Goal: Communication & Community: Answer question/provide support

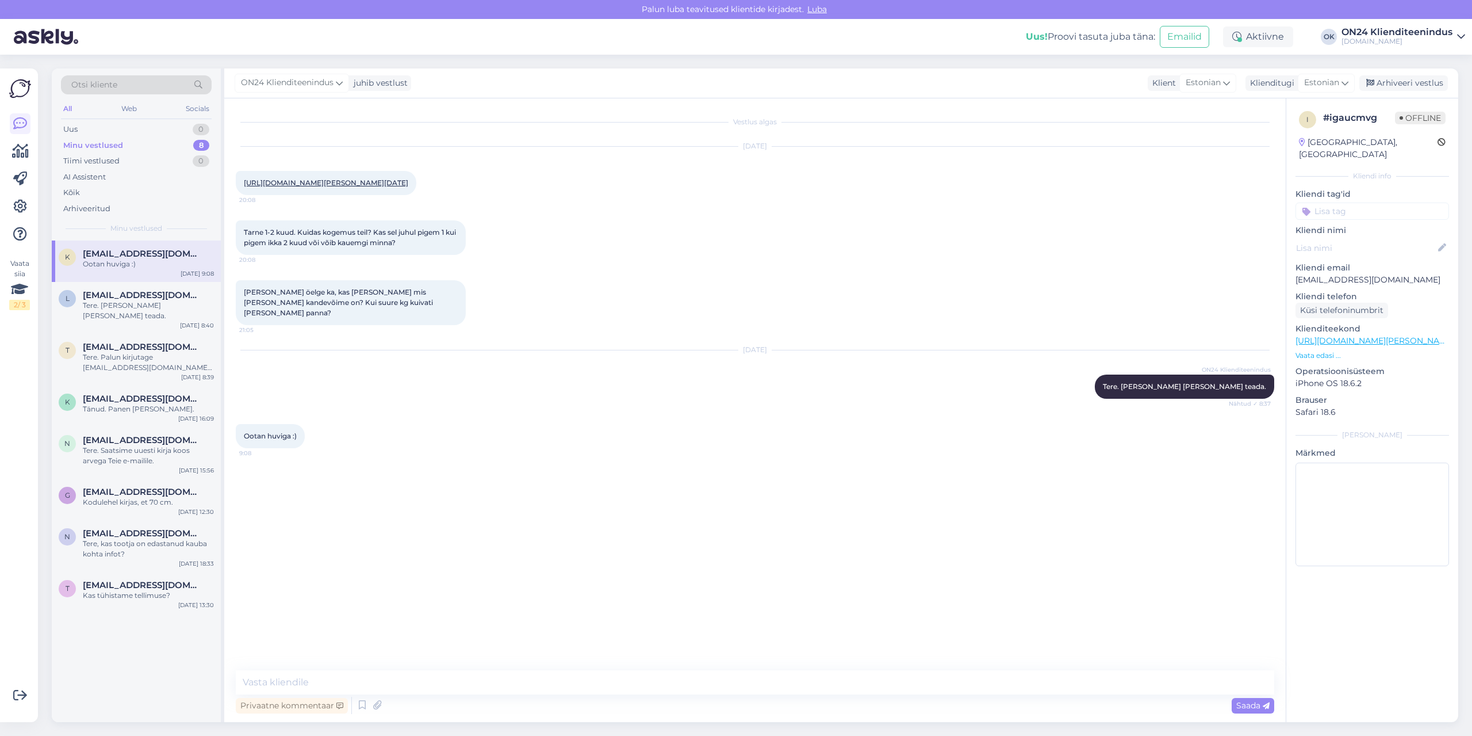
click at [155, 261] on div "Ootan huviga :)" at bounding box center [148, 264] width 131 height 10
click at [144, 294] on span "[EMAIL_ADDRESS][DOMAIN_NAME]" at bounding box center [143, 295] width 120 height 10
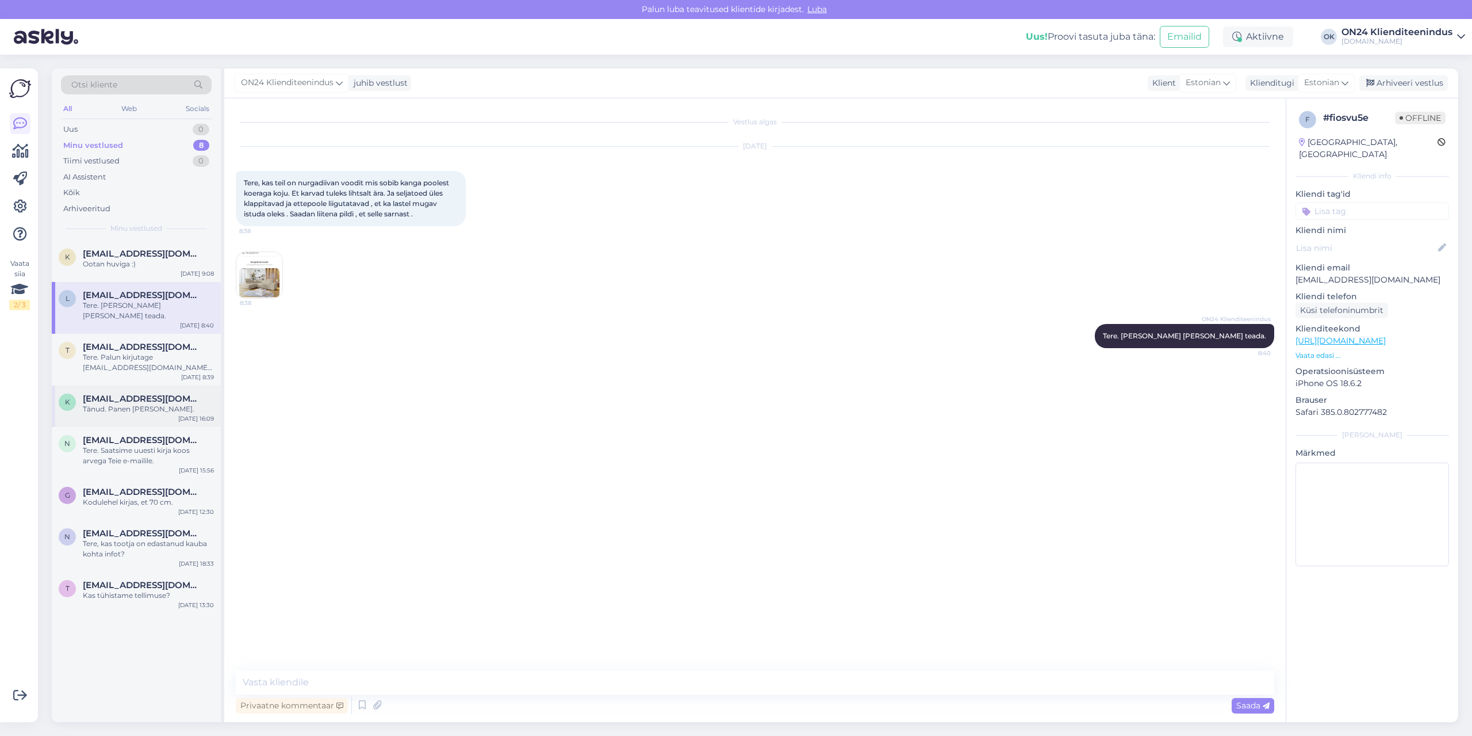
click at [146, 393] on span "[EMAIL_ADDRESS][DOMAIN_NAME]" at bounding box center [143, 398] width 120 height 10
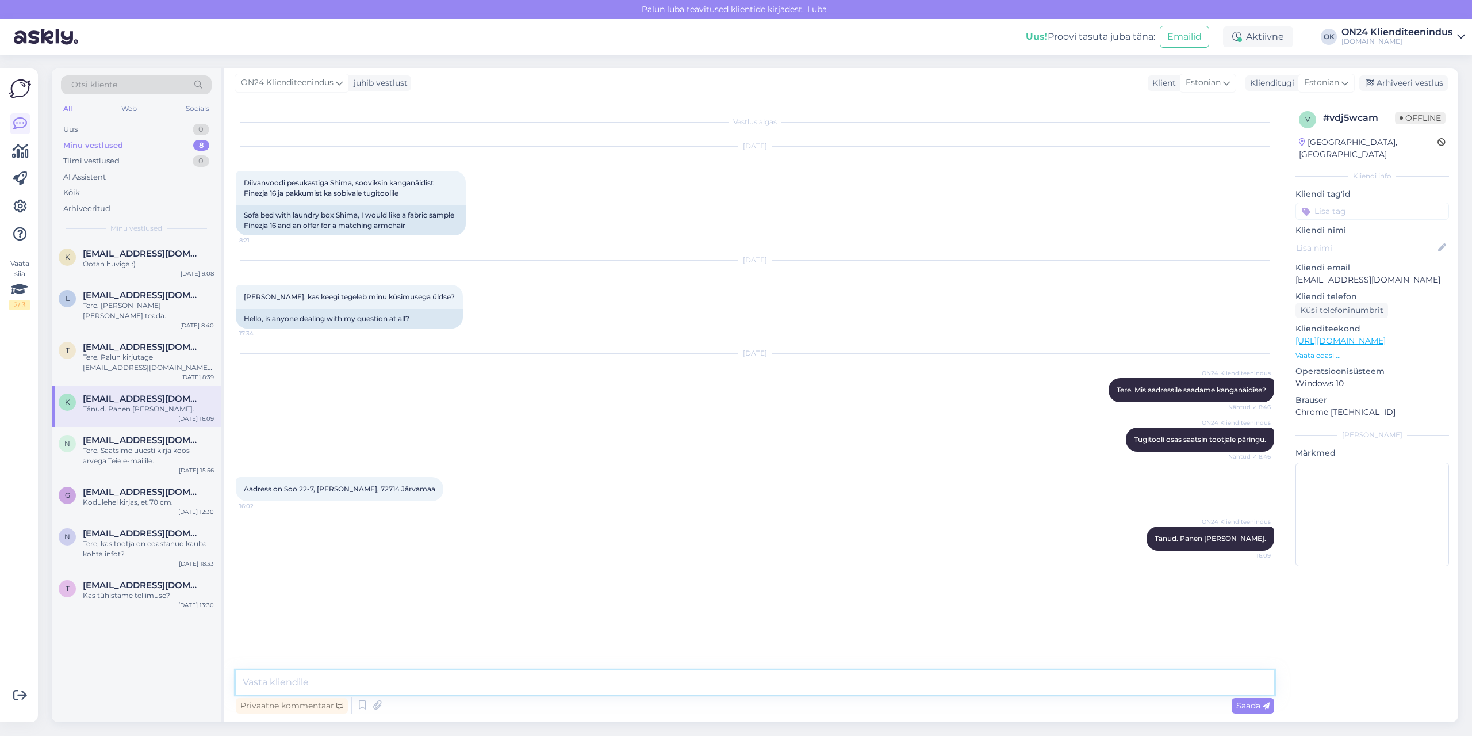
click at [373, 672] on textarea at bounding box center [755, 682] width 1039 height 24
click at [324, 674] on textarea "Tere." at bounding box center [755, 682] width 1039 height 24
paste textarea "Päris samasuguste käetugedega tugitooli ei ole pakkuda, kuid ehk võiks sobida ü…"
click at [276, 674] on textarea "Tere. Päris samasuguste käetugedega tugitooli ei ole pakkuda, kuid ehk võiks so…" at bounding box center [755, 668] width 1039 height 52
click at [248, 674] on textarea "Tere. Päris samasuguste käetugedega tugitooli ei ole pakkuda, kuid ehk võiks so…" at bounding box center [755, 668] width 1039 height 52
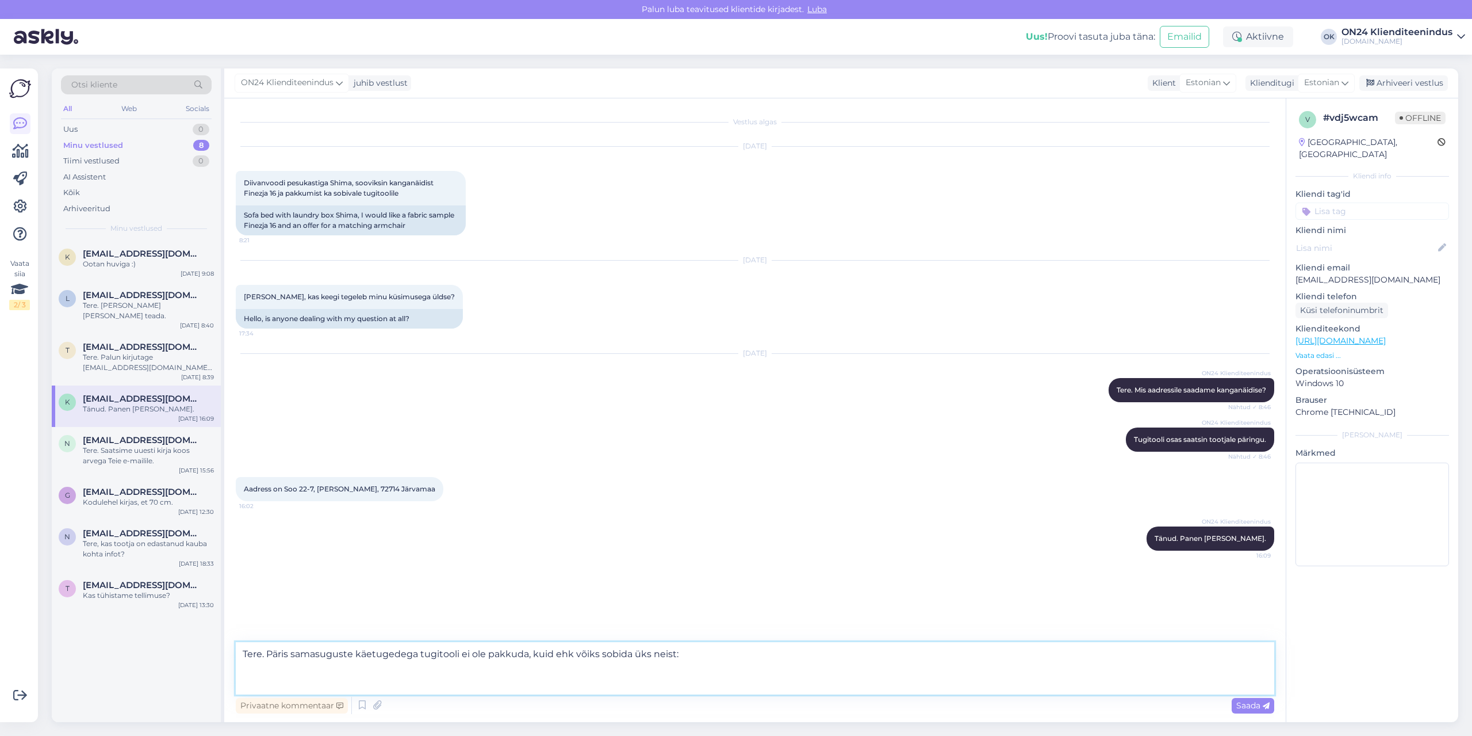
paste textarea "[URL][DOMAIN_NAME]"
click at [242, 672] on textarea "Tere. Päris samasuguste käetugedega tugitooli ei ole pakkuda, kuid ehk võiks so…" at bounding box center [755, 668] width 1039 height 52
click at [290, 688] on textarea "Tere. Päris samasuguste käetugedega tugitooli ei ole pakkuda, kuid ehk võiks so…" at bounding box center [755, 661] width 1039 height 67
paste textarea "[URL][DOMAIN_NAME]"
type textarea "Tere. Päris samasuguste käetugedega tugitooli ei ole pakkuda, kuid ehk võiks so…"
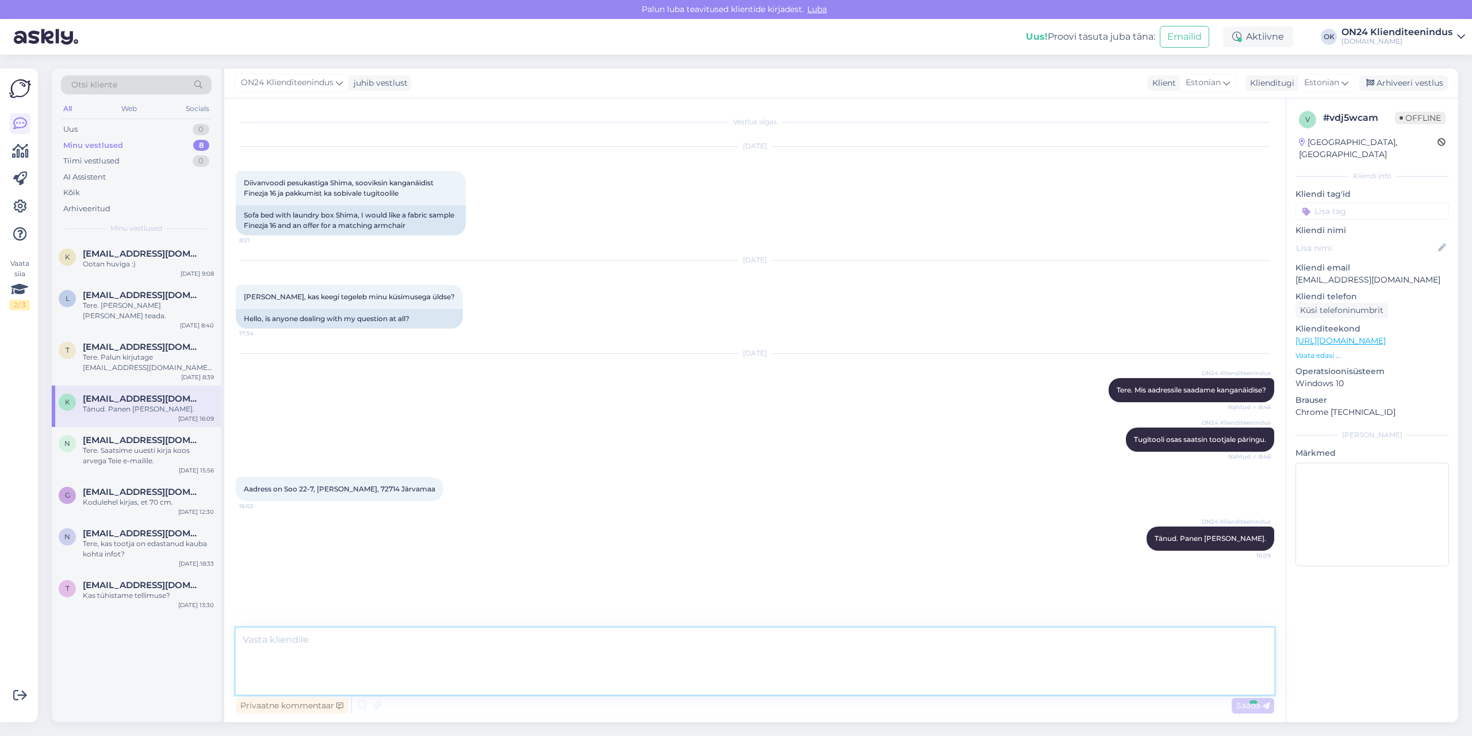
scroll to position [18, 0]
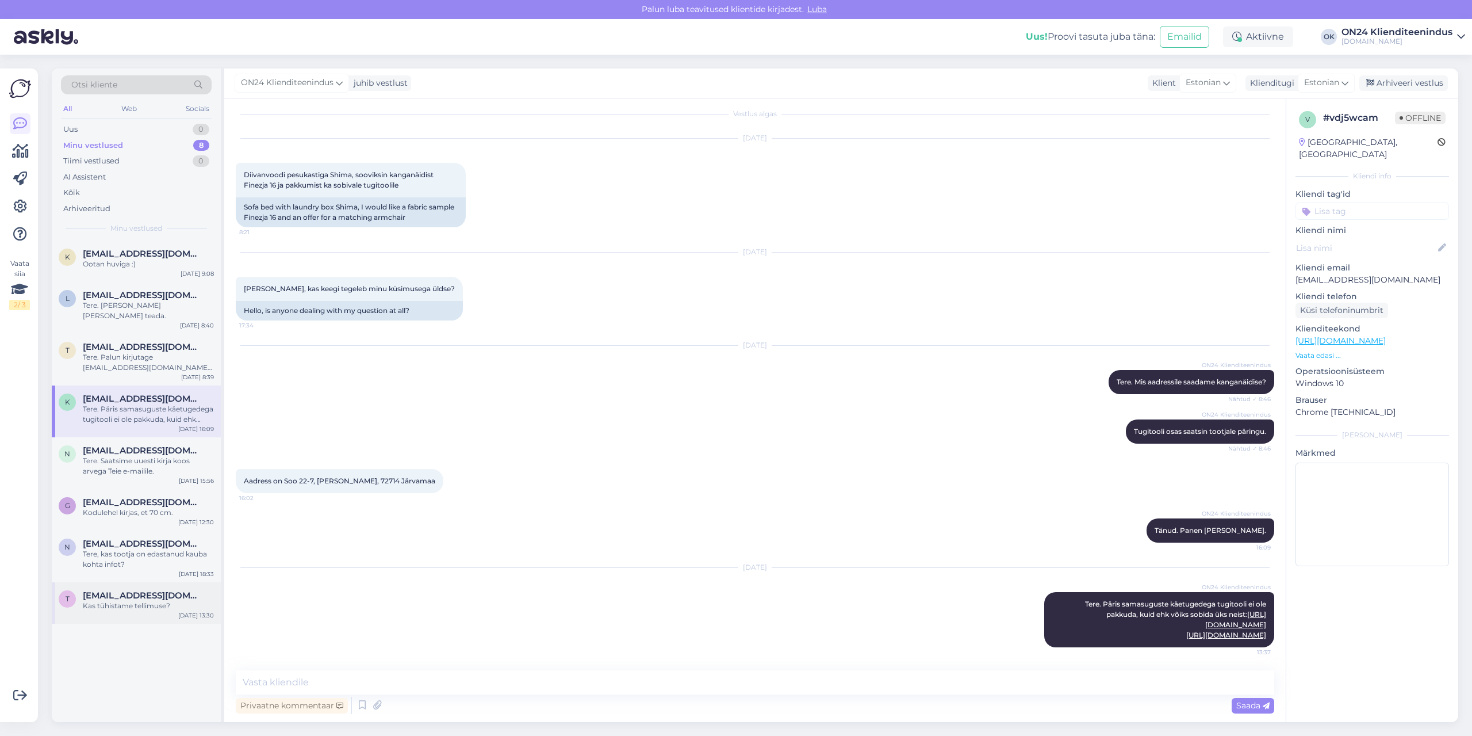
click at [127, 590] on span "[EMAIL_ADDRESS][DOMAIN_NAME]" at bounding box center [143, 595] width 120 height 10
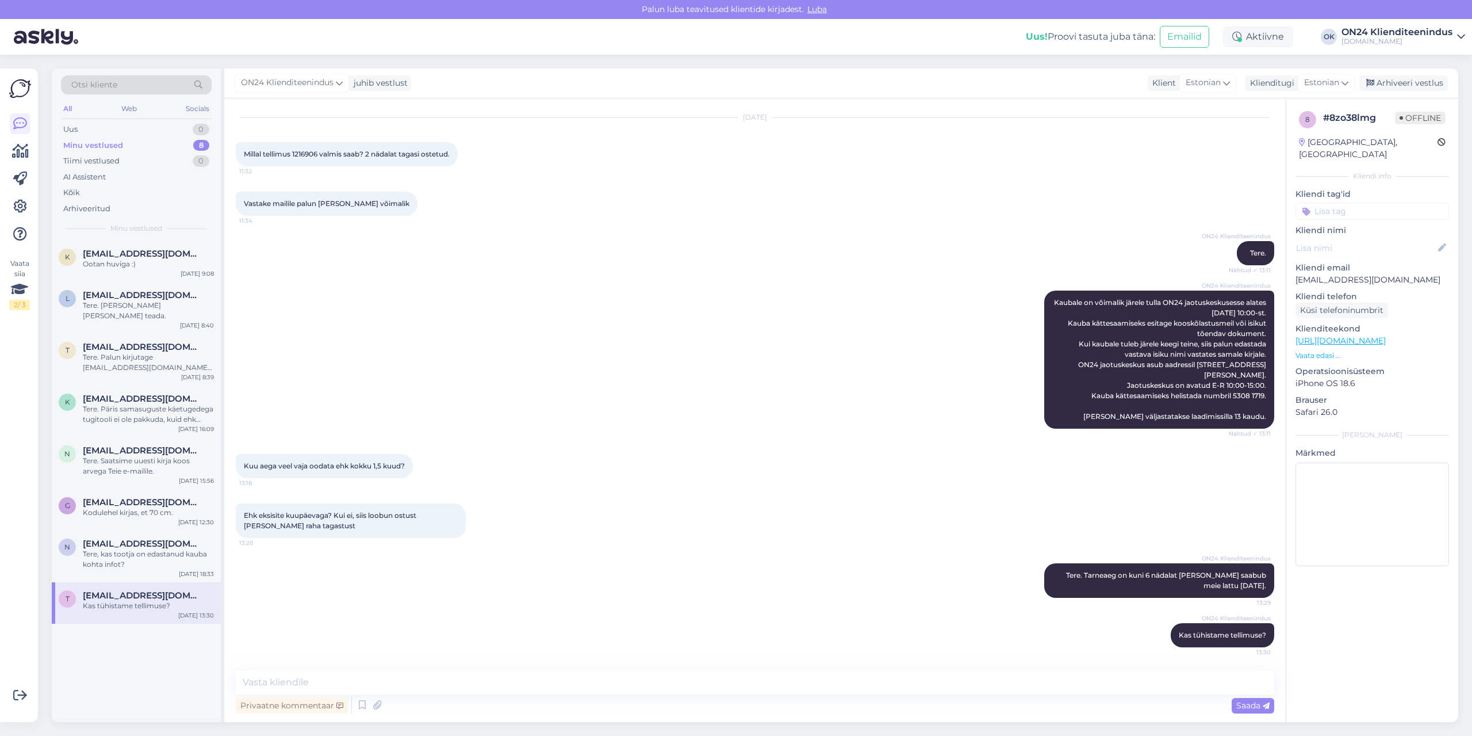
click at [1334, 274] on p "[EMAIL_ADDRESS][DOMAIN_NAME]" at bounding box center [1373, 280] width 154 height 12
copy p "[EMAIL_ADDRESS][DOMAIN_NAME]"
click at [386, 679] on textarea at bounding box center [755, 682] width 1039 height 24
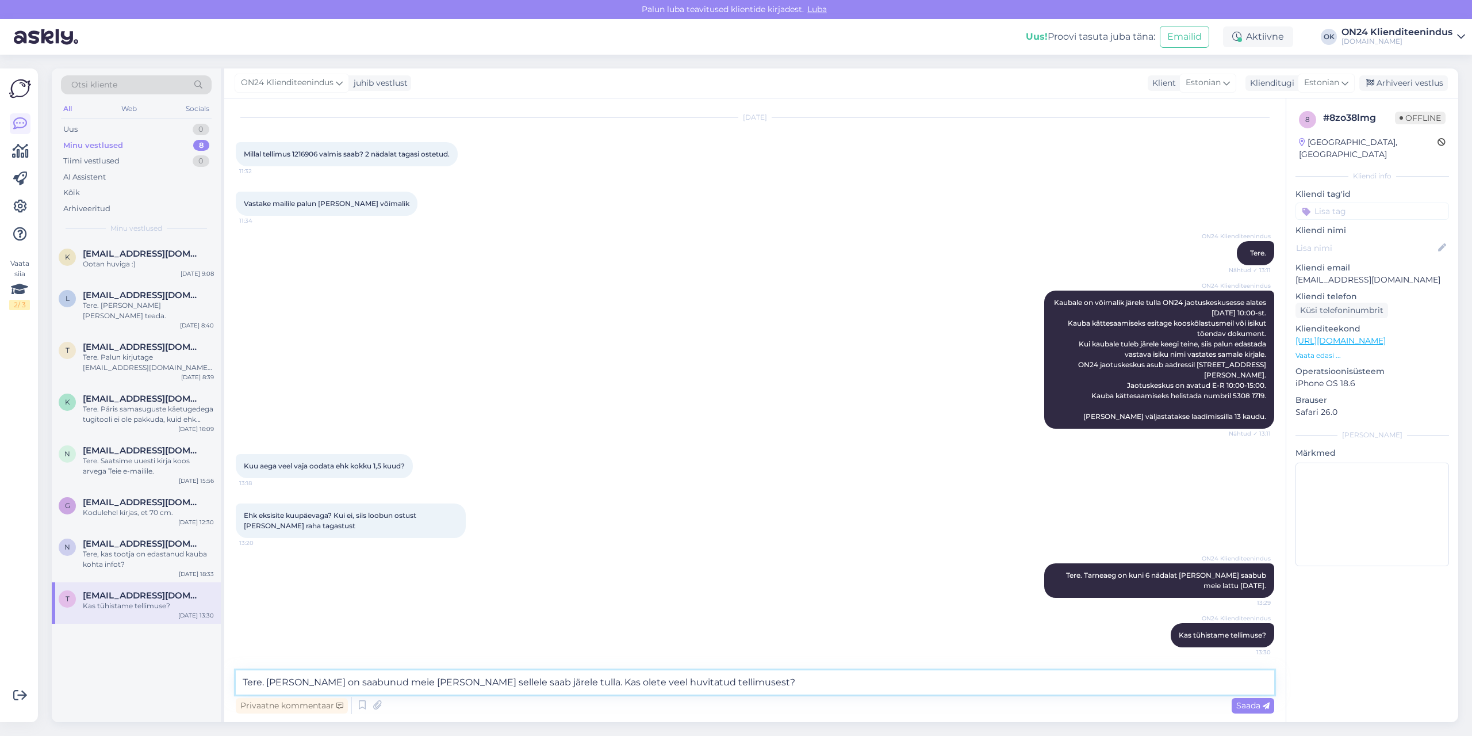
type textarea "Tere. [PERSON_NAME] on saabunud meie [PERSON_NAME] sellele saab järele tulla. K…"
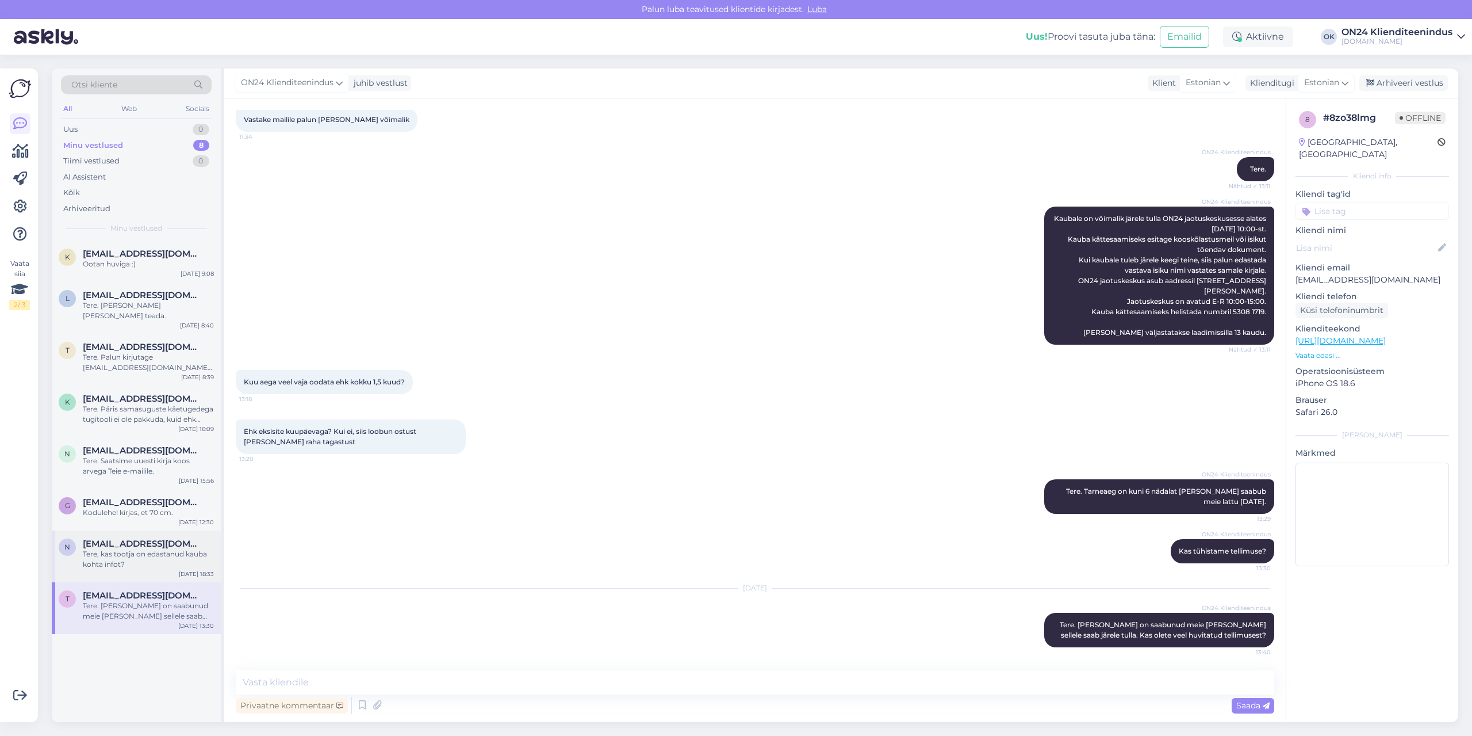
click at [75, 538] on div "n" at bounding box center [67, 546] width 17 height 17
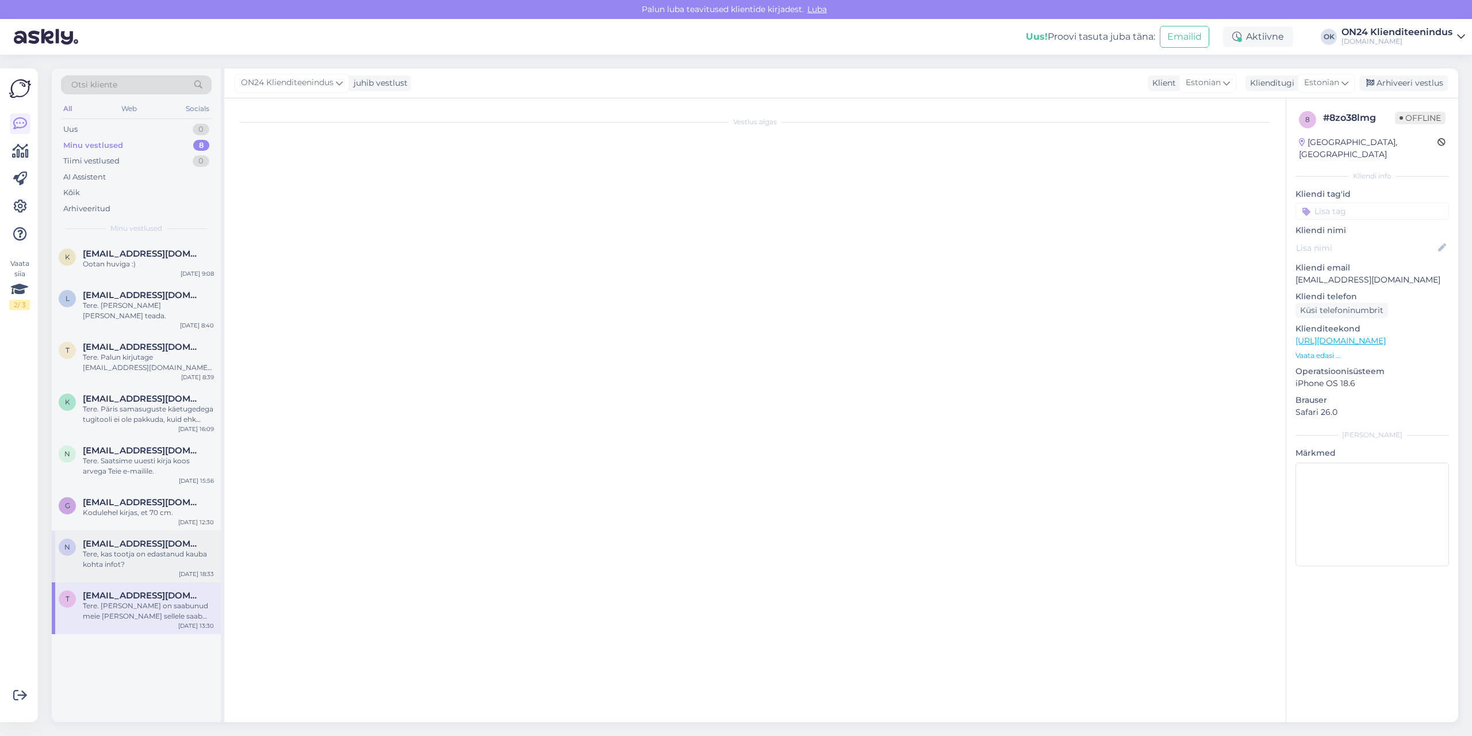
scroll to position [186, 0]
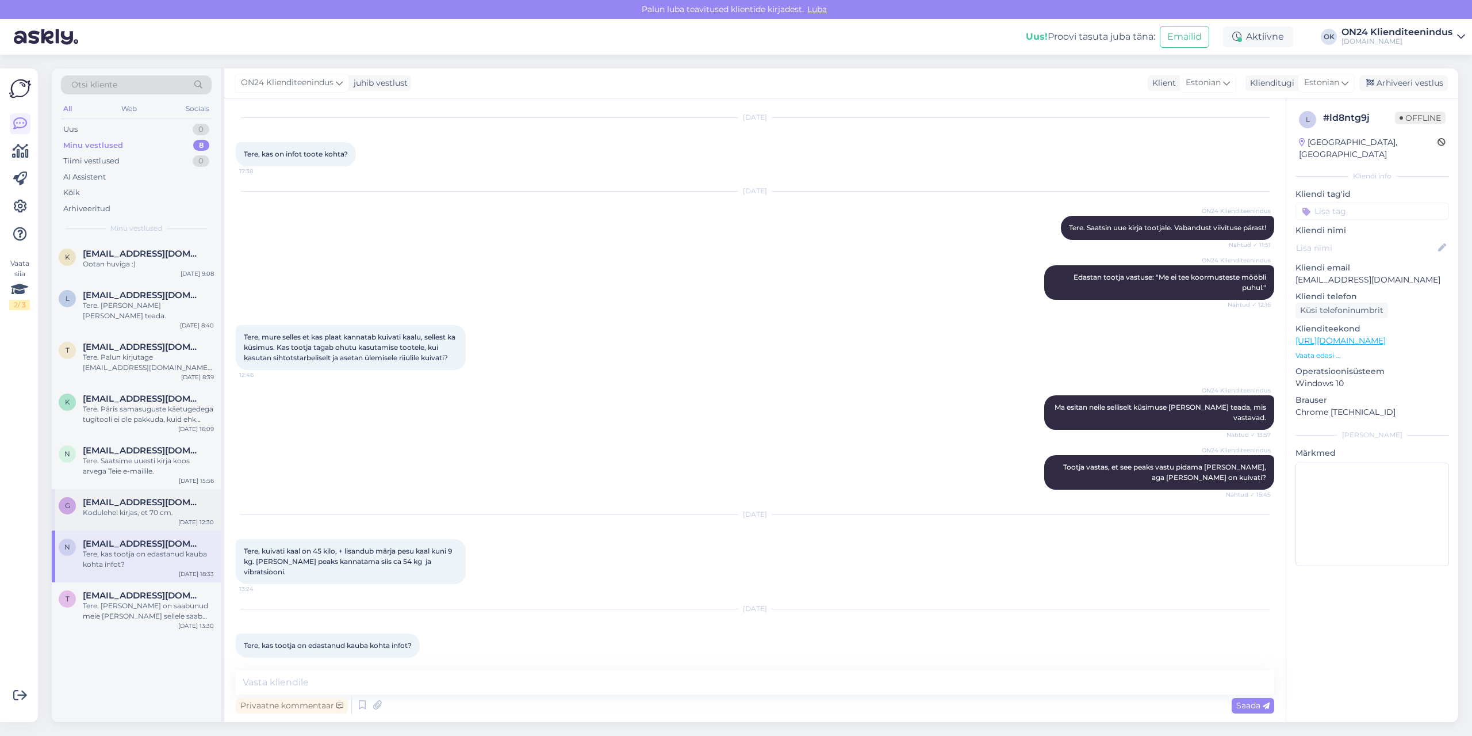
click at [100, 507] on div "Kodulehel kirjas, et 70 cm." at bounding box center [148, 512] width 131 height 10
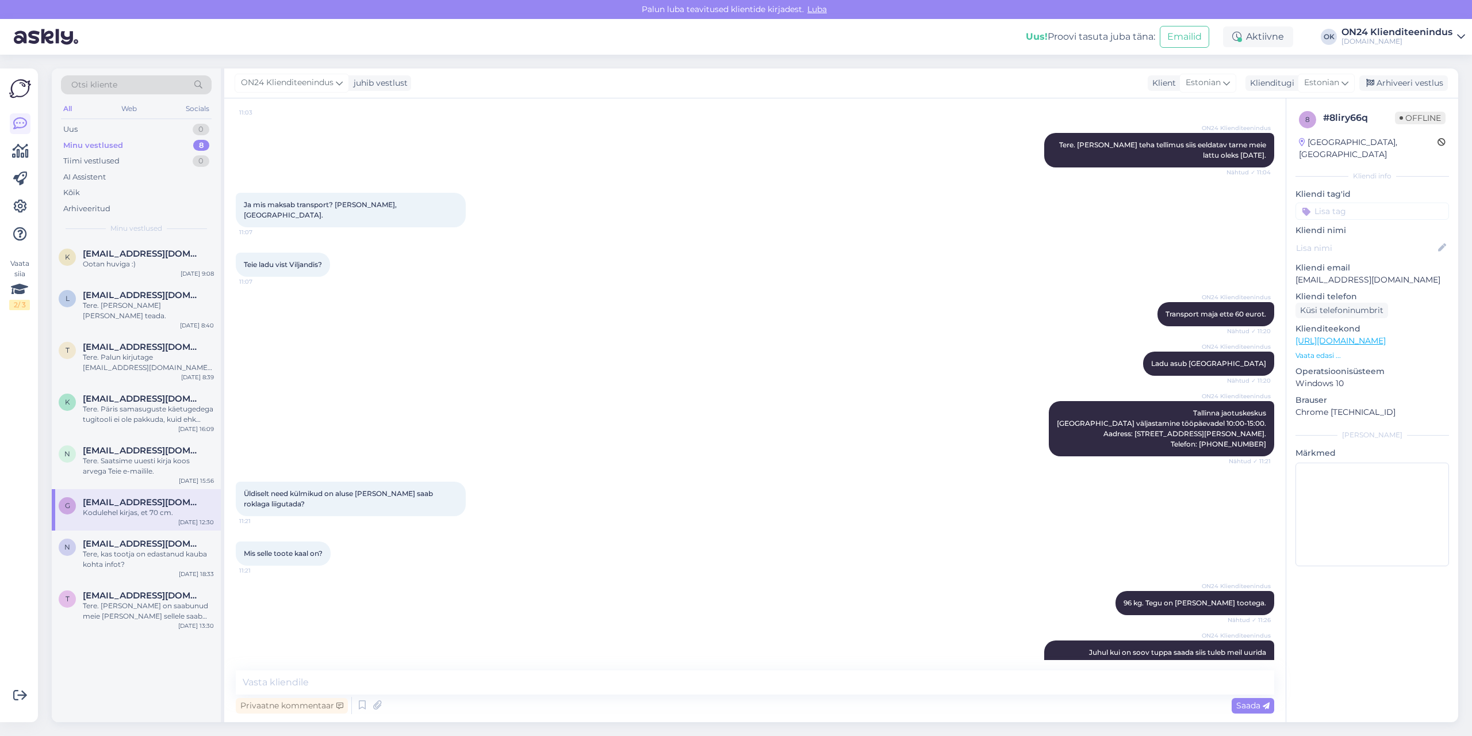
scroll to position [669, 0]
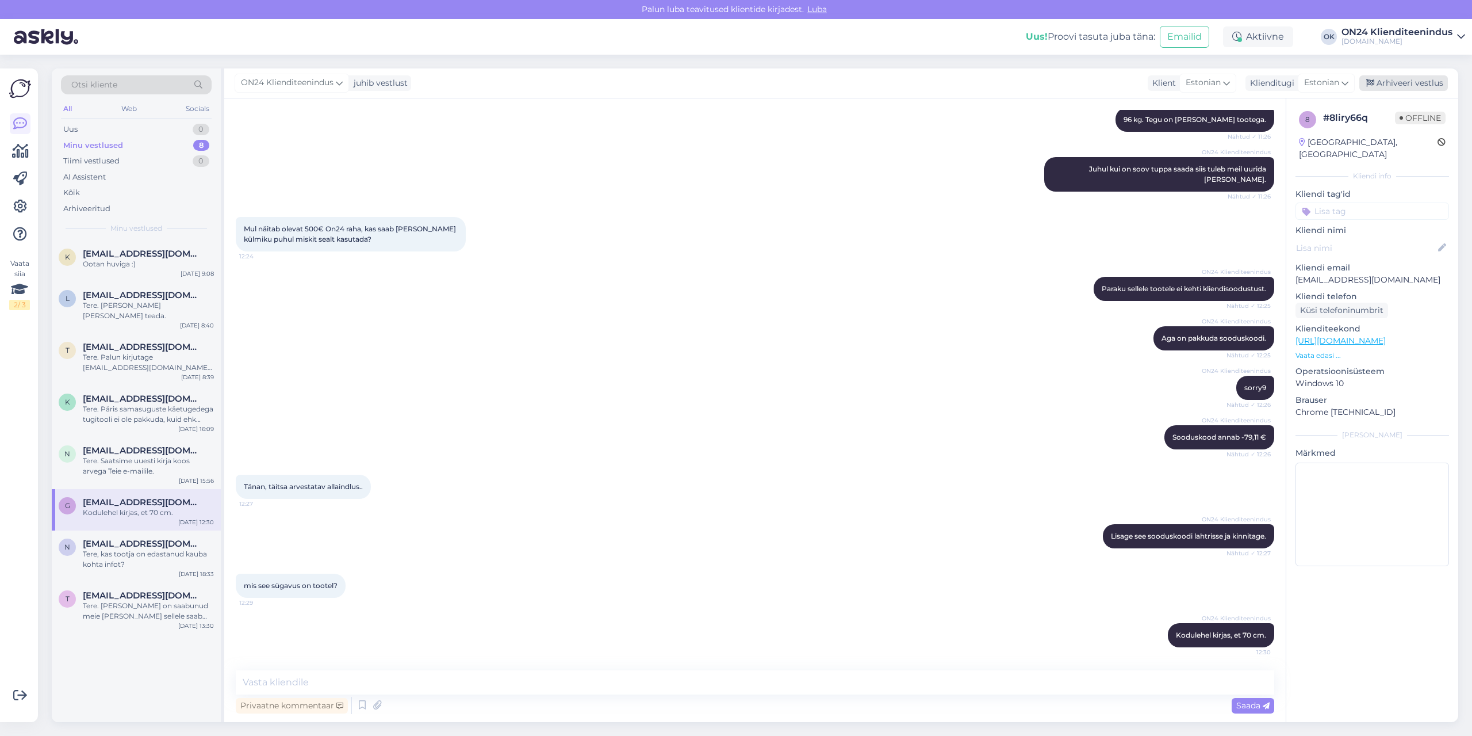
click at [1430, 78] on div "Arhiveeri vestlus" at bounding box center [1404, 83] width 89 height 16
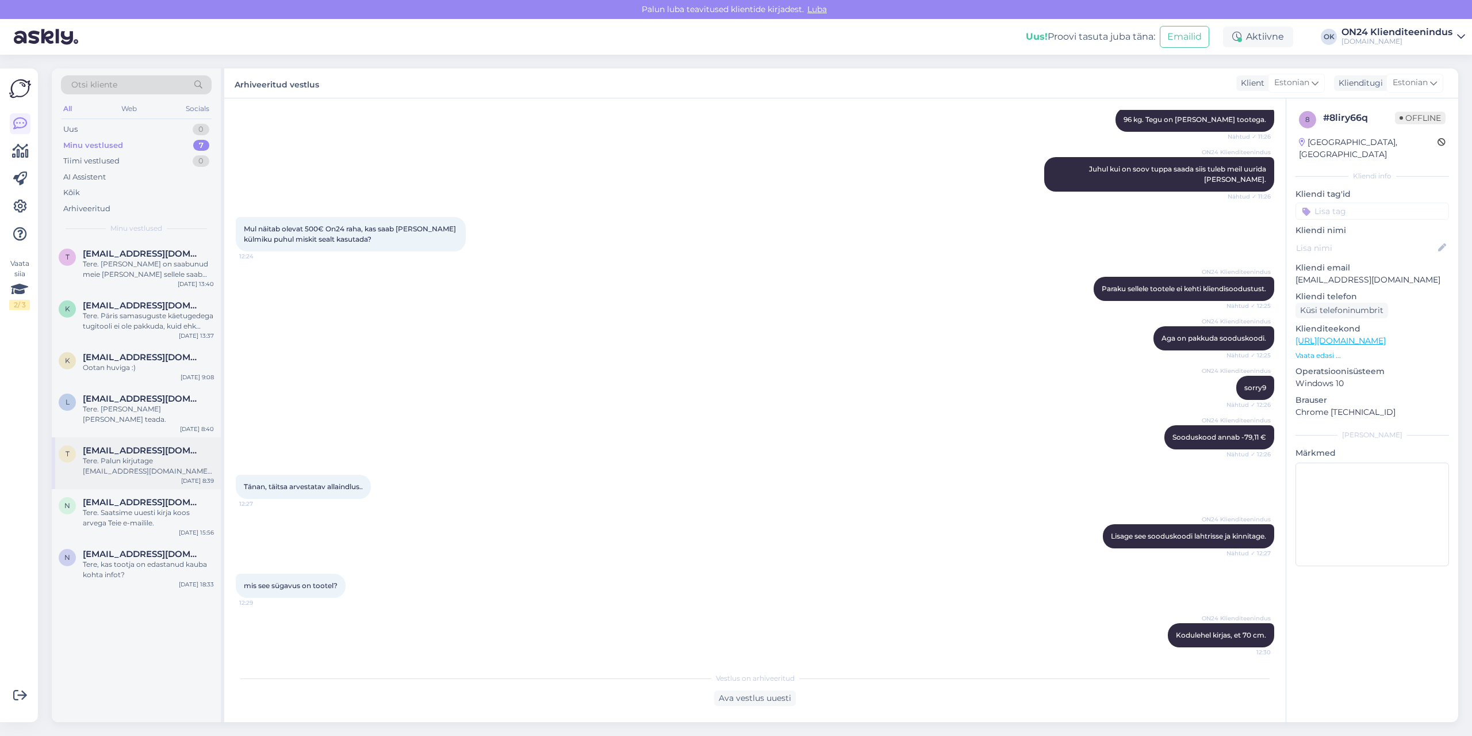
click at [137, 456] on div "Tere. Palun kirjutage [EMAIL_ADDRESS][DOMAIN_NAME]. Lisage tellimuse number, pi…" at bounding box center [148, 466] width 131 height 21
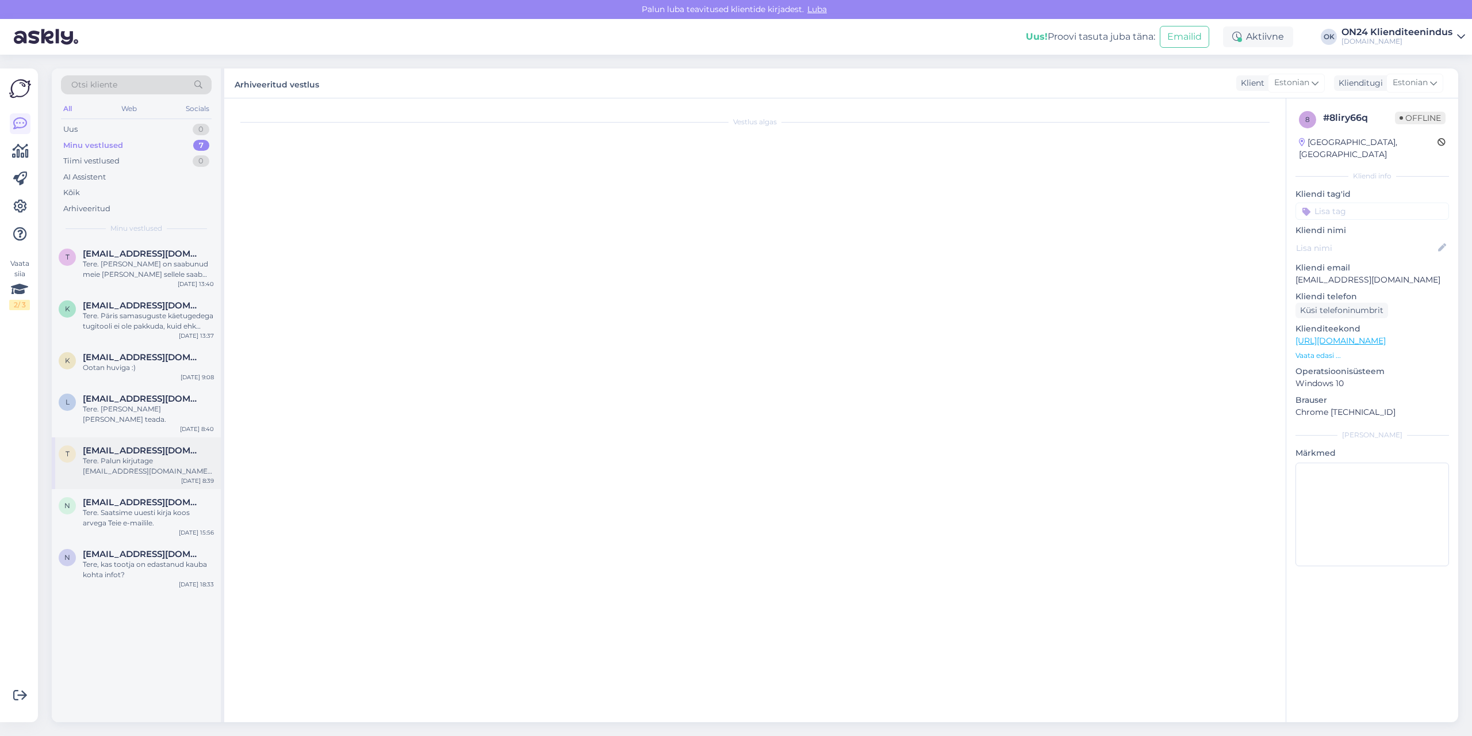
scroll to position [0, 0]
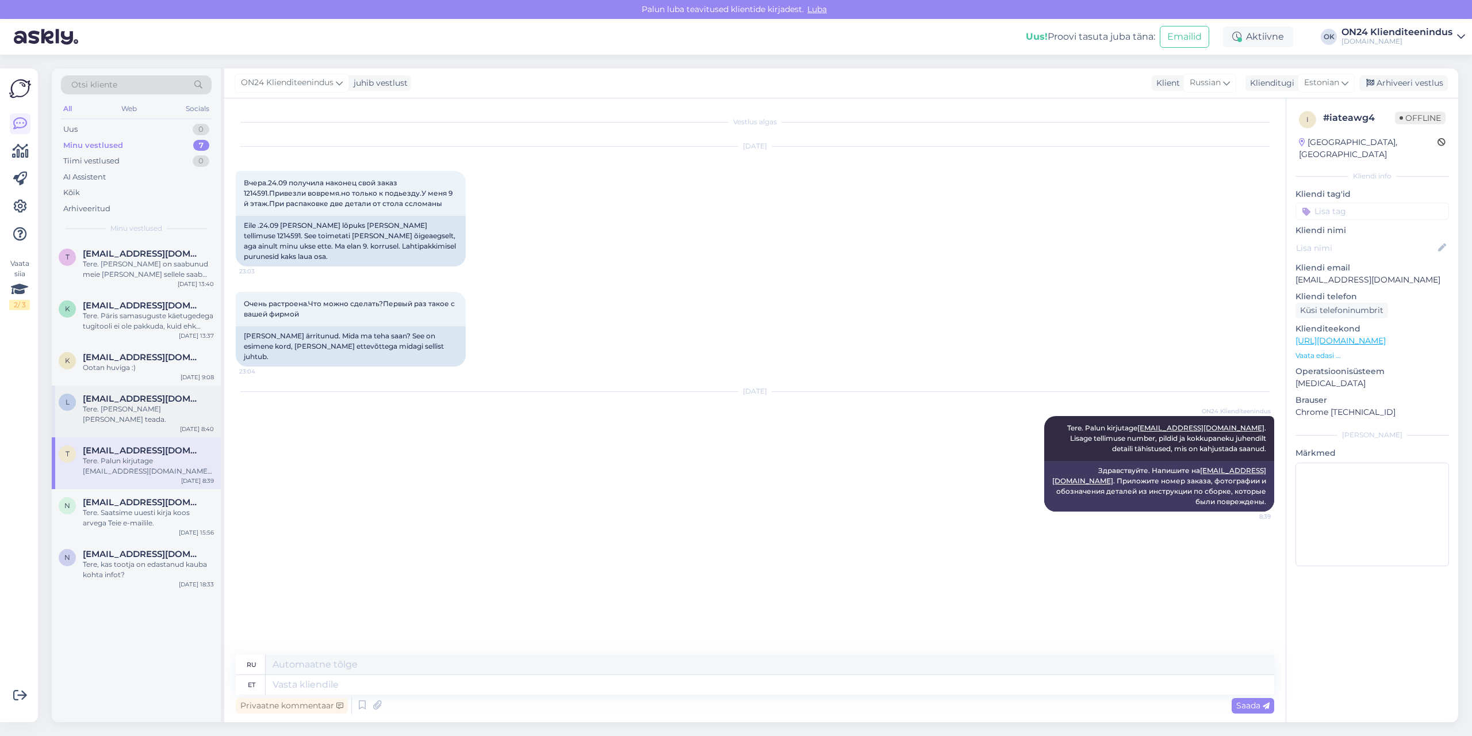
click at [120, 411] on div "Tere. [PERSON_NAME] [PERSON_NAME] teada." at bounding box center [148, 414] width 131 height 21
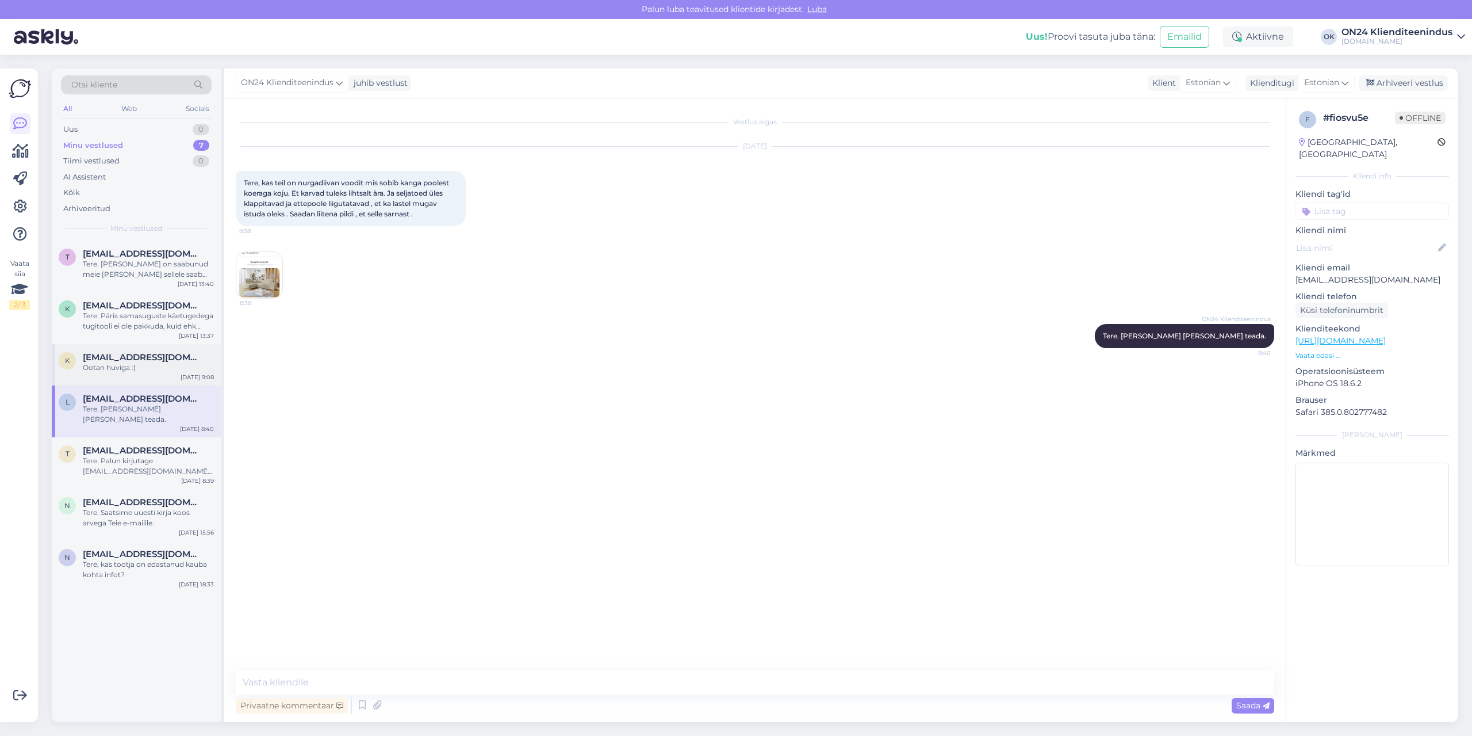
click at [120, 355] on span "[EMAIL_ADDRESS][DOMAIN_NAME]" at bounding box center [143, 357] width 120 height 10
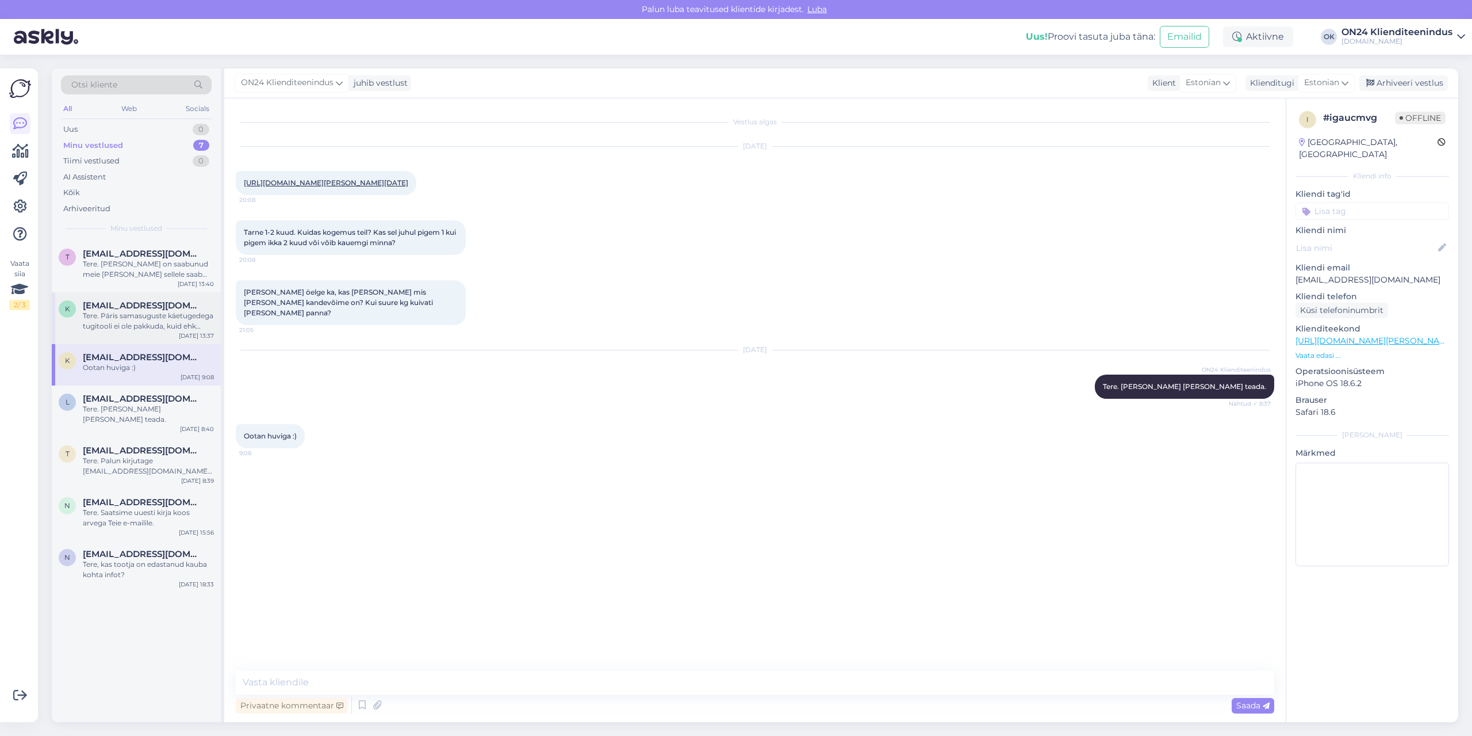
click at [120, 328] on div "Tere. Päris samasuguste käetugedega tugitooli ei ole pakkuda, kuid ehk võiks so…" at bounding box center [148, 321] width 131 height 21
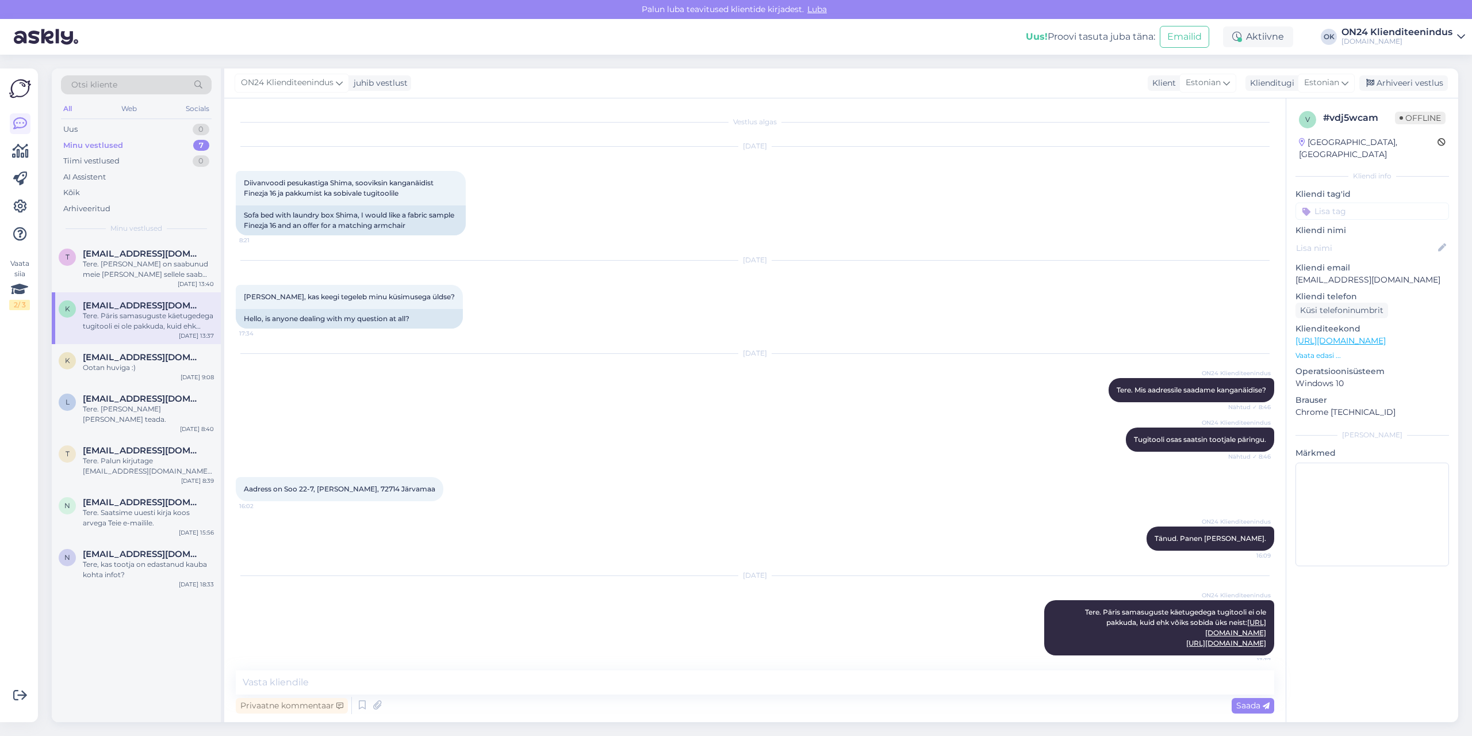
scroll to position [18, 0]
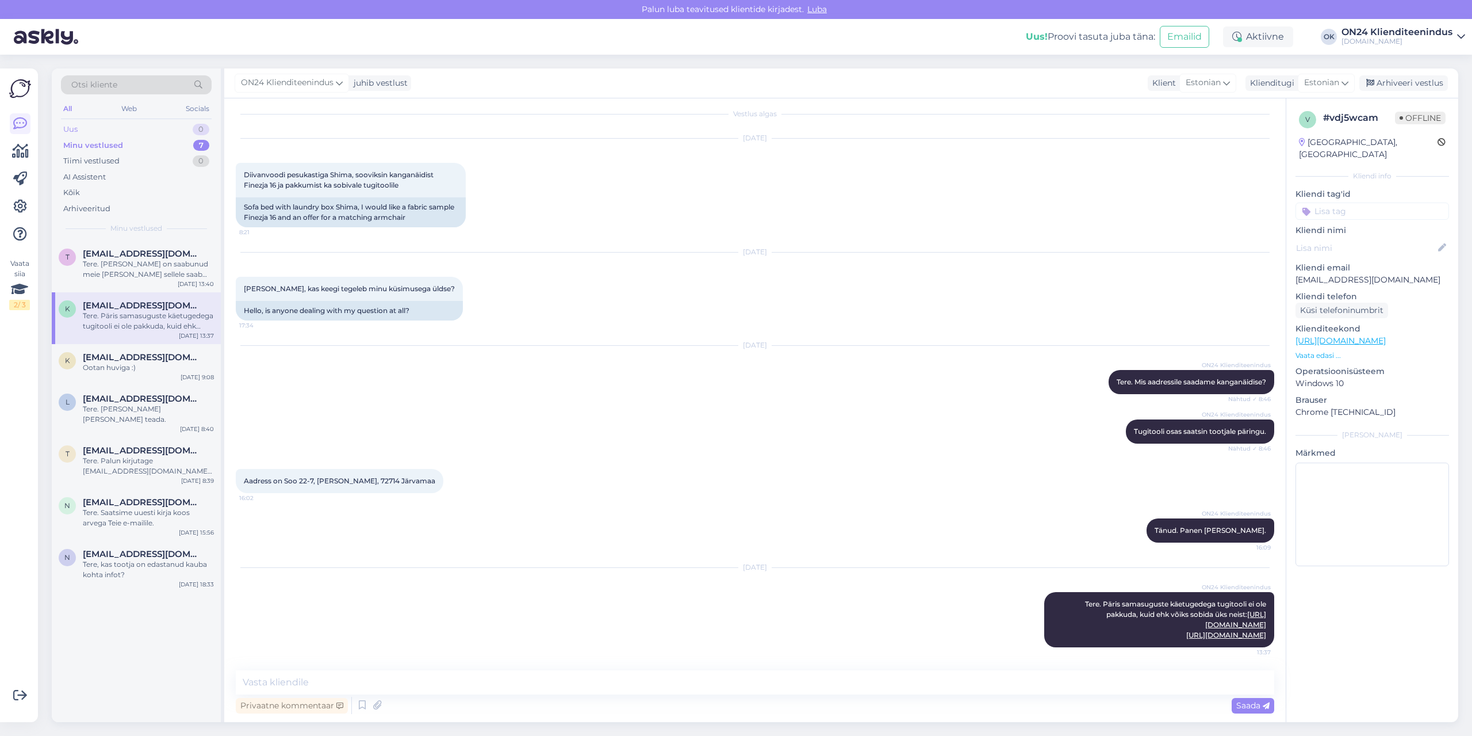
click at [76, 135] on div "Uus" at bounding box center [70, 130] width 14 height 12
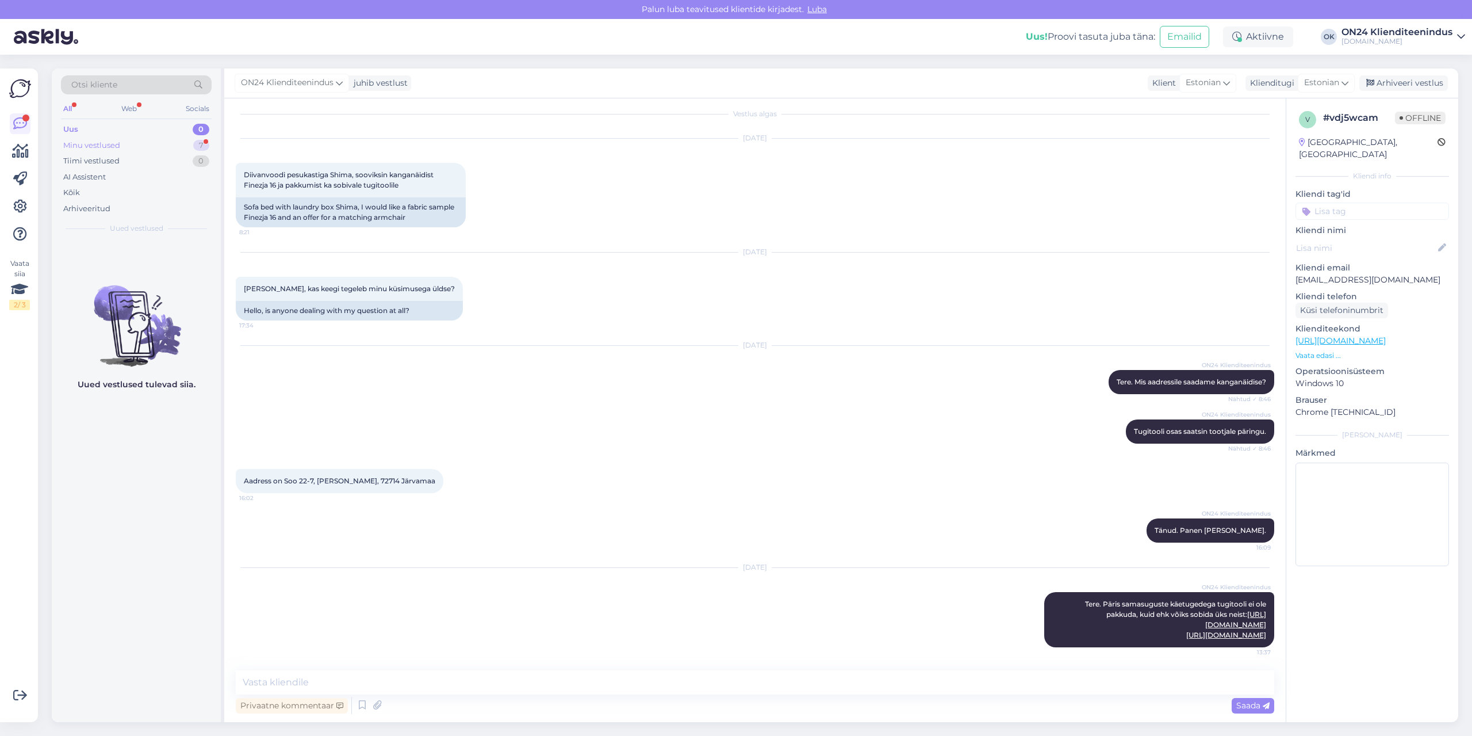
click at [90, 149] on div "Minu vestlused" at bounding box center [91, 146] width 57 height 12
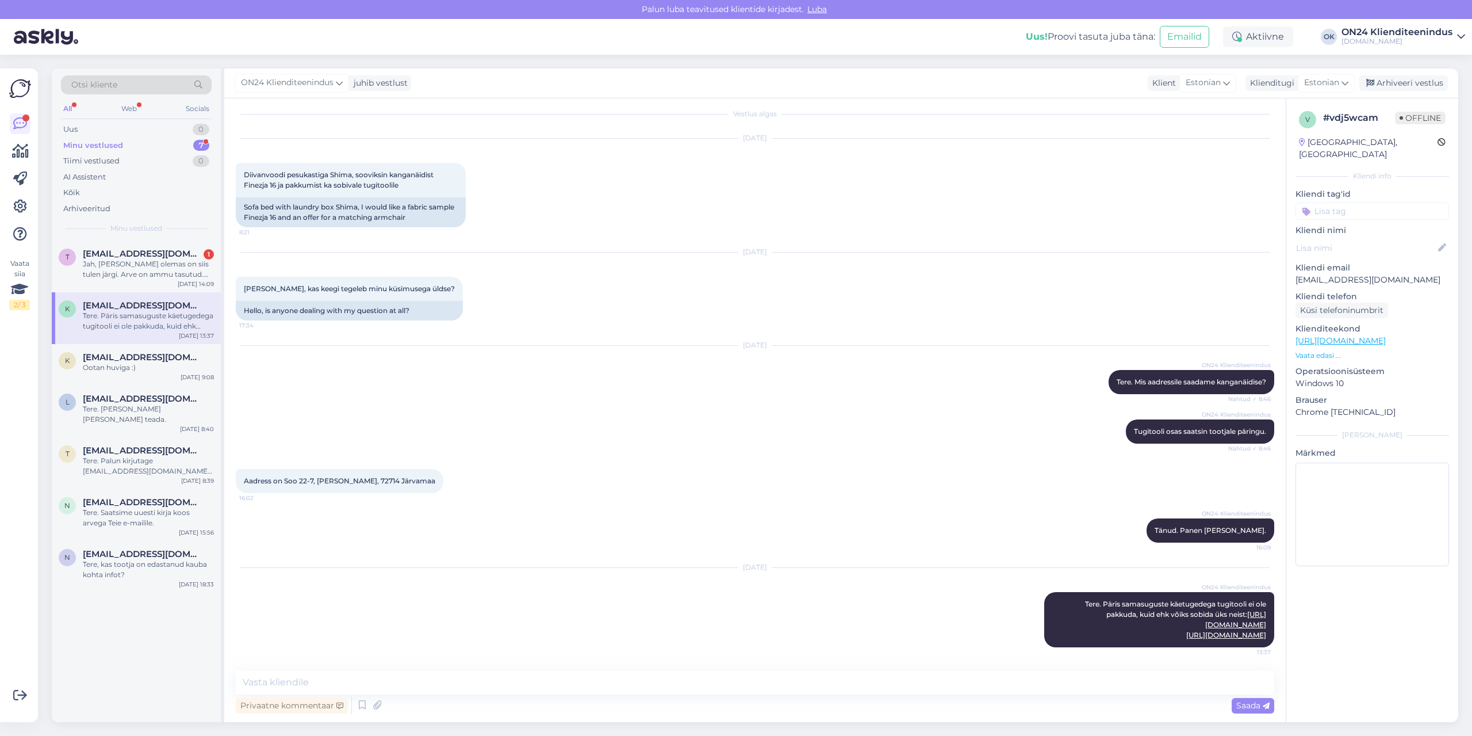
click at [138, 325] on div "Tere. Päris samasuguste käetugedega tugitooli ei ole pakkuda, kuid ehk võiks so…" at bounding box center [148, 321] width 131 height 21
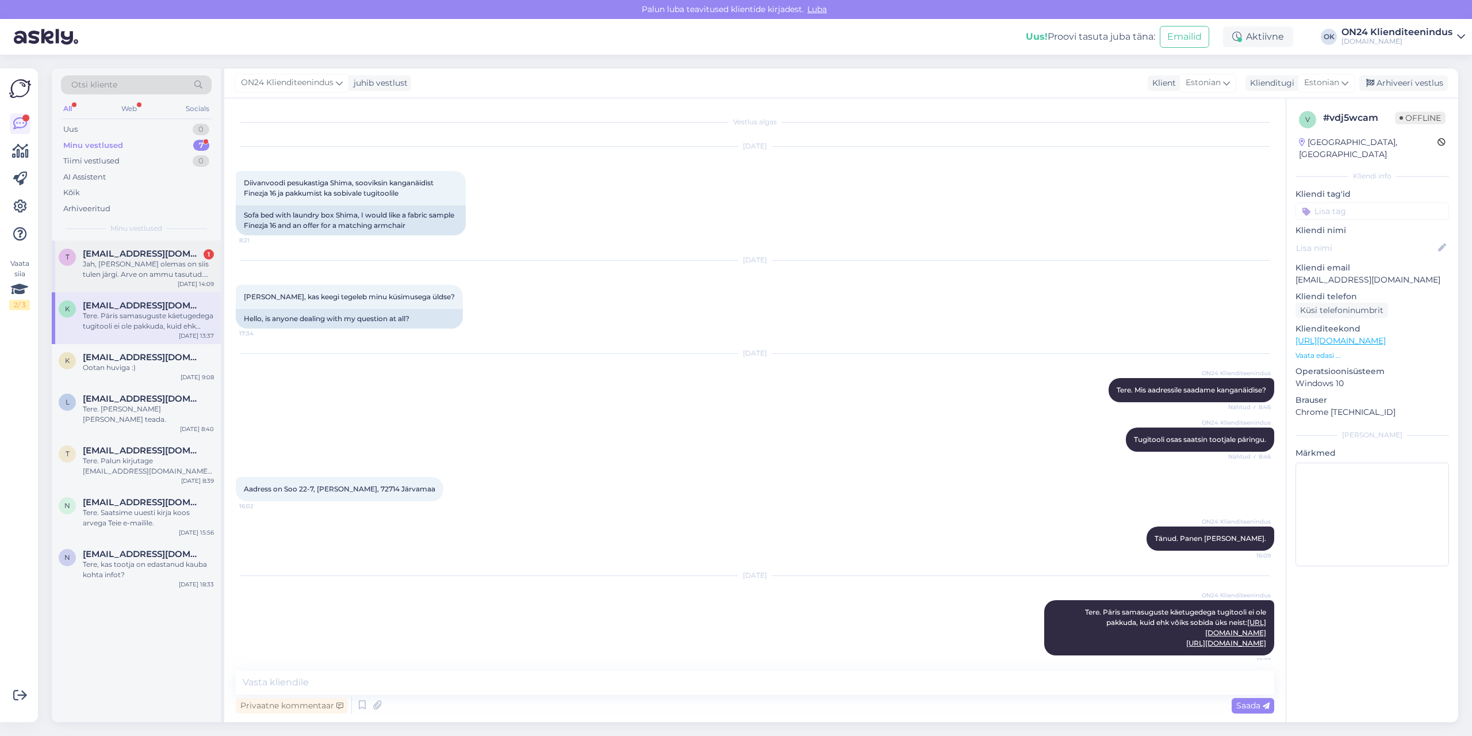
click at [133, 266] on div "Jah, [PERSON_NAME] olemas on siis tulen järgi. Arve on ammu tasutud. Kas saab t…" at bounding box center [148, 269] width 131 height 21
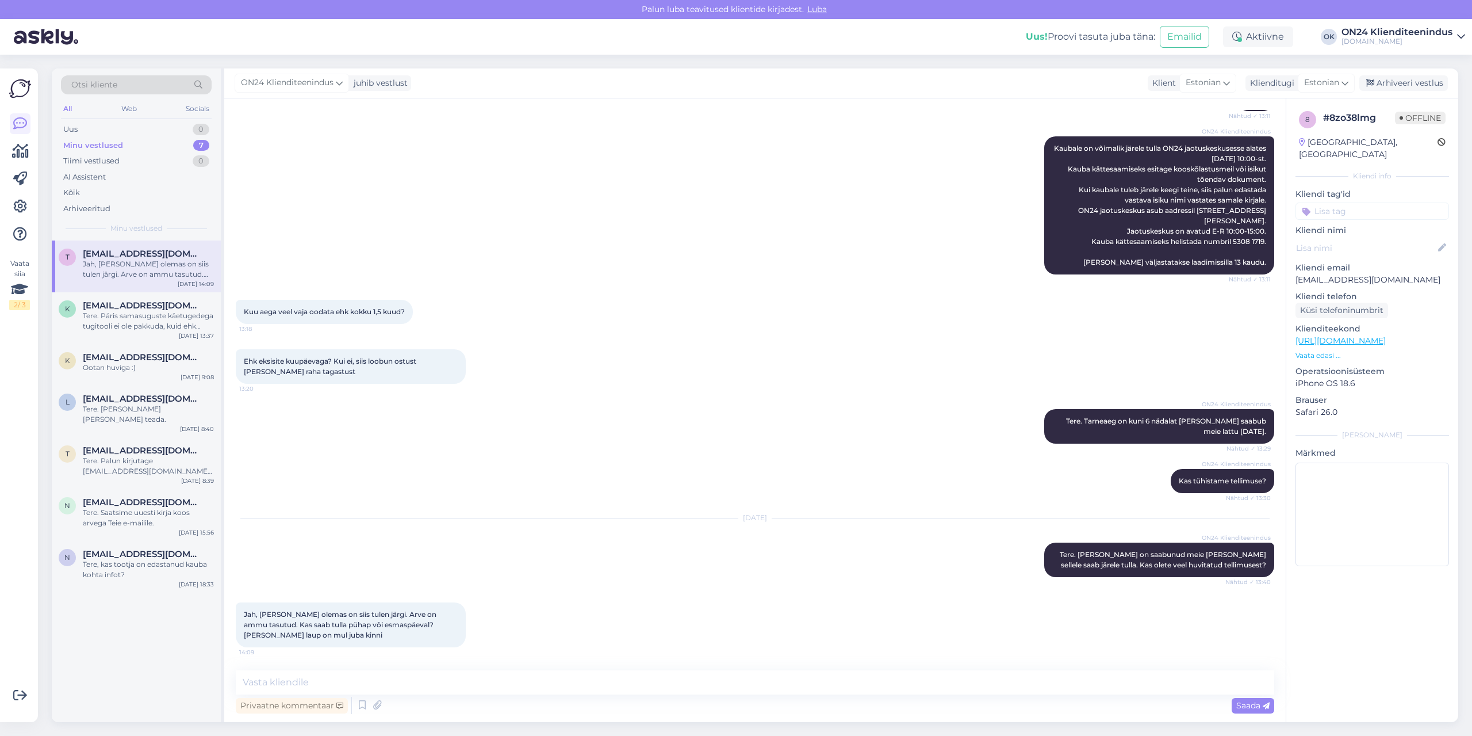
click at [282, 668] on div "Vestlus algas [DATE] Millal tellimus 1216906 valmis saab? 2 nädalat tagasi oste…" at bounding box center [755, 409] width 1062 height 623
click at [282, 675] on textarea at bounding box center [755, 682] width 1039 height 24
type textarea "Jah on olemas."
click at [383, 683] on textarea "Jah on olemas." at bounding box center [755, 682] width 1039 height 24
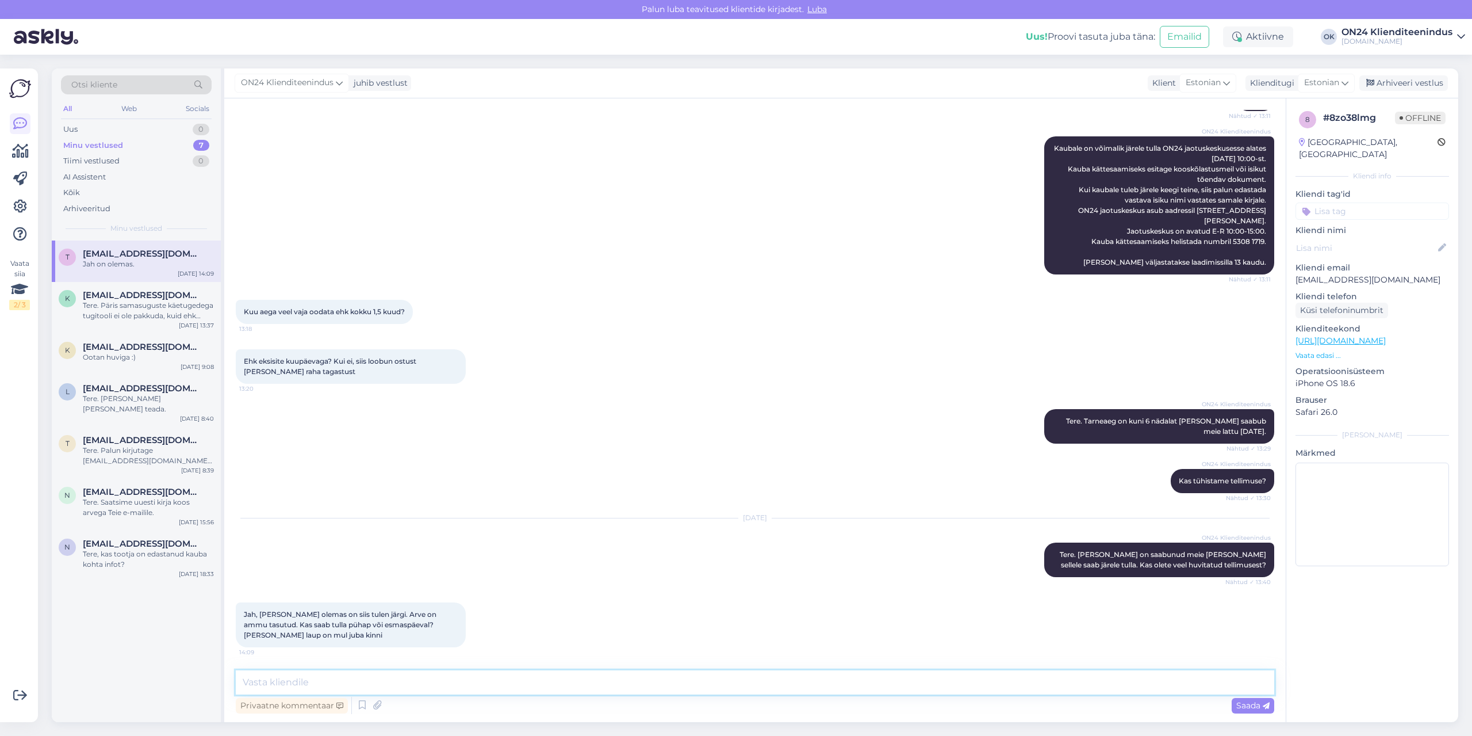
scroll to position [232, 0]
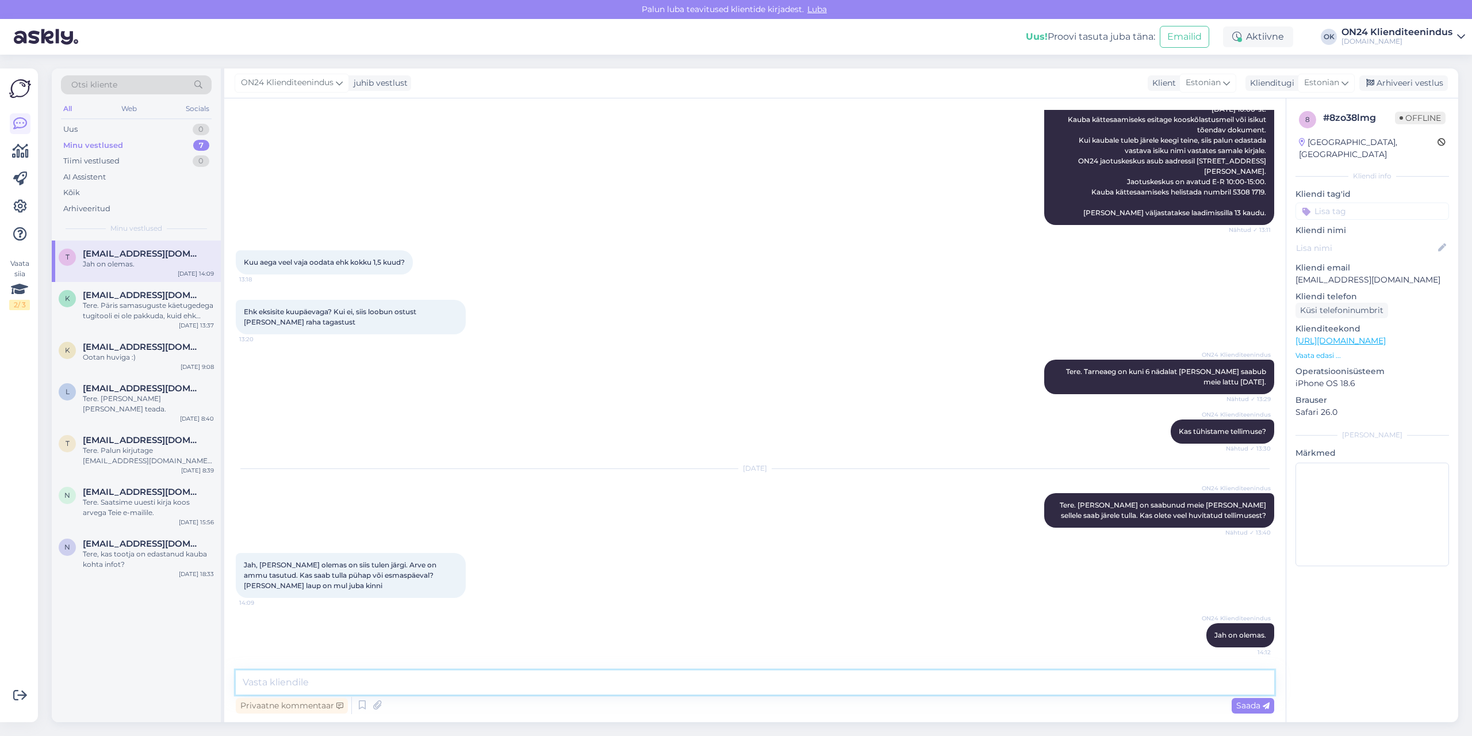
paste textarea "Tallinna jaotuskeskus [GEOGRAPHIC_DATA] väljastamine tööpäevadel 10:00-15:00. A…"
type textarea "Tallinna jaotuskeskus [GEOGRAPHIC_DATA] väljastamine tööpäevadel 10:00-15:00. A…"
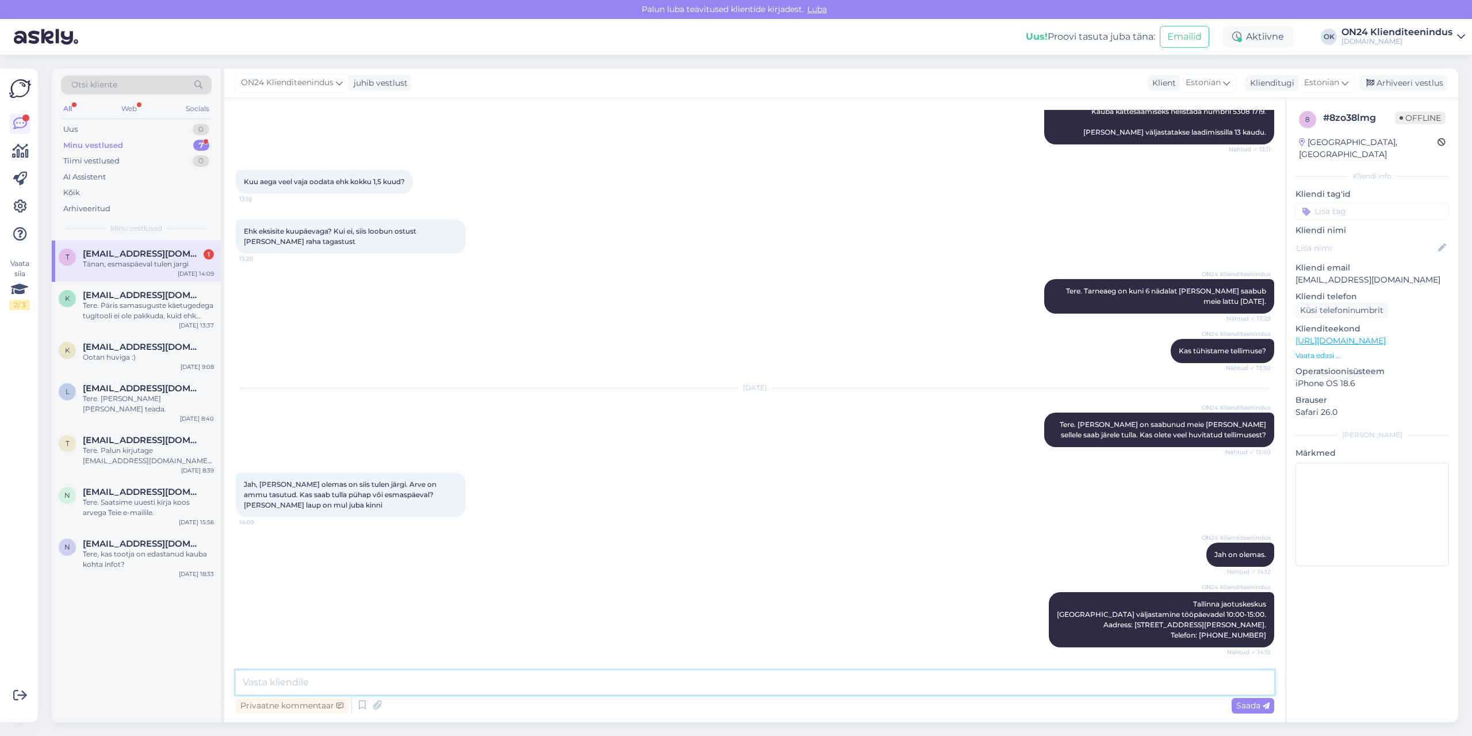
scroll to position [362, 0]
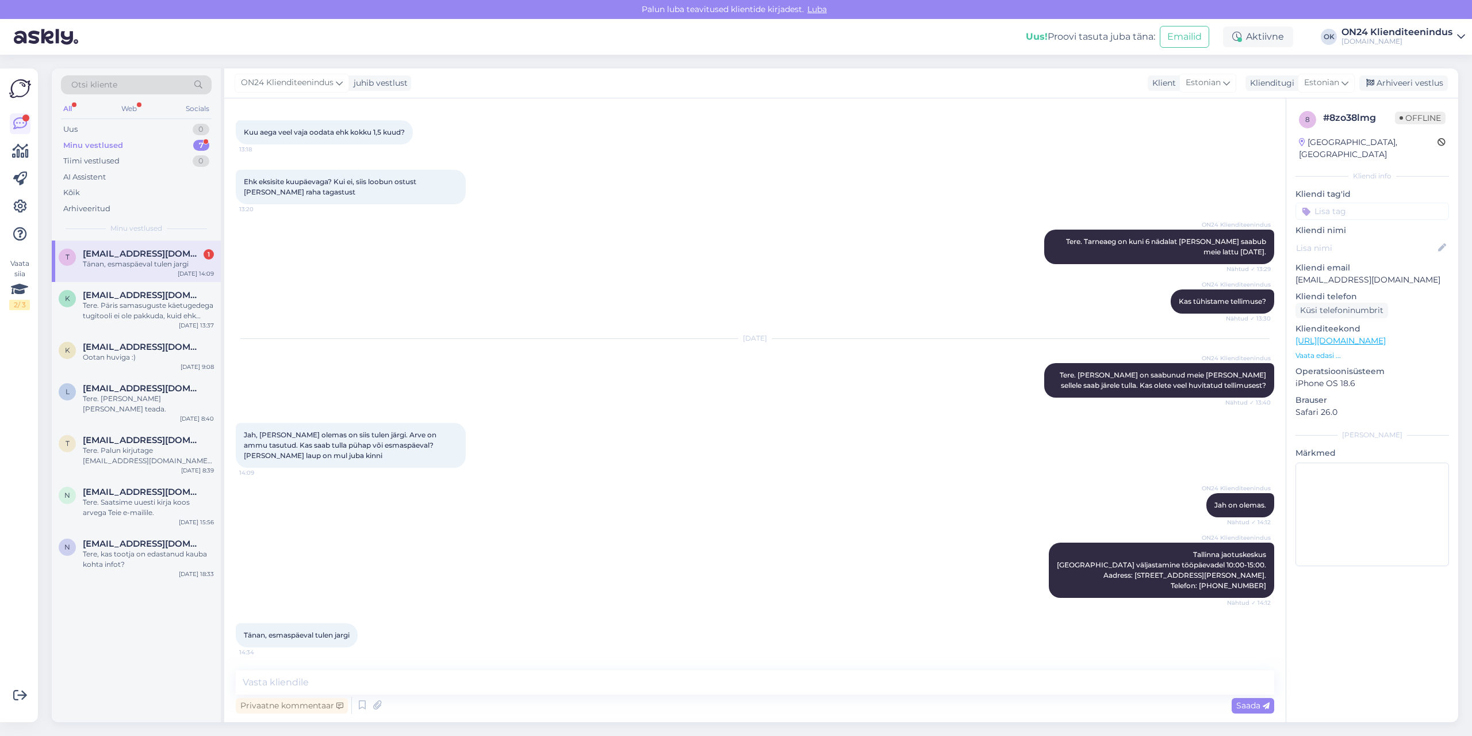
click at [135, 261] on div "Tänan, esmaspäeval tulen jargi" at bounding box center [148, 264] width 131 height 10
click at [372, 675] on textarea at bounding box center [755, 682] width 1039 height 24
type textarea "Teeme nii."
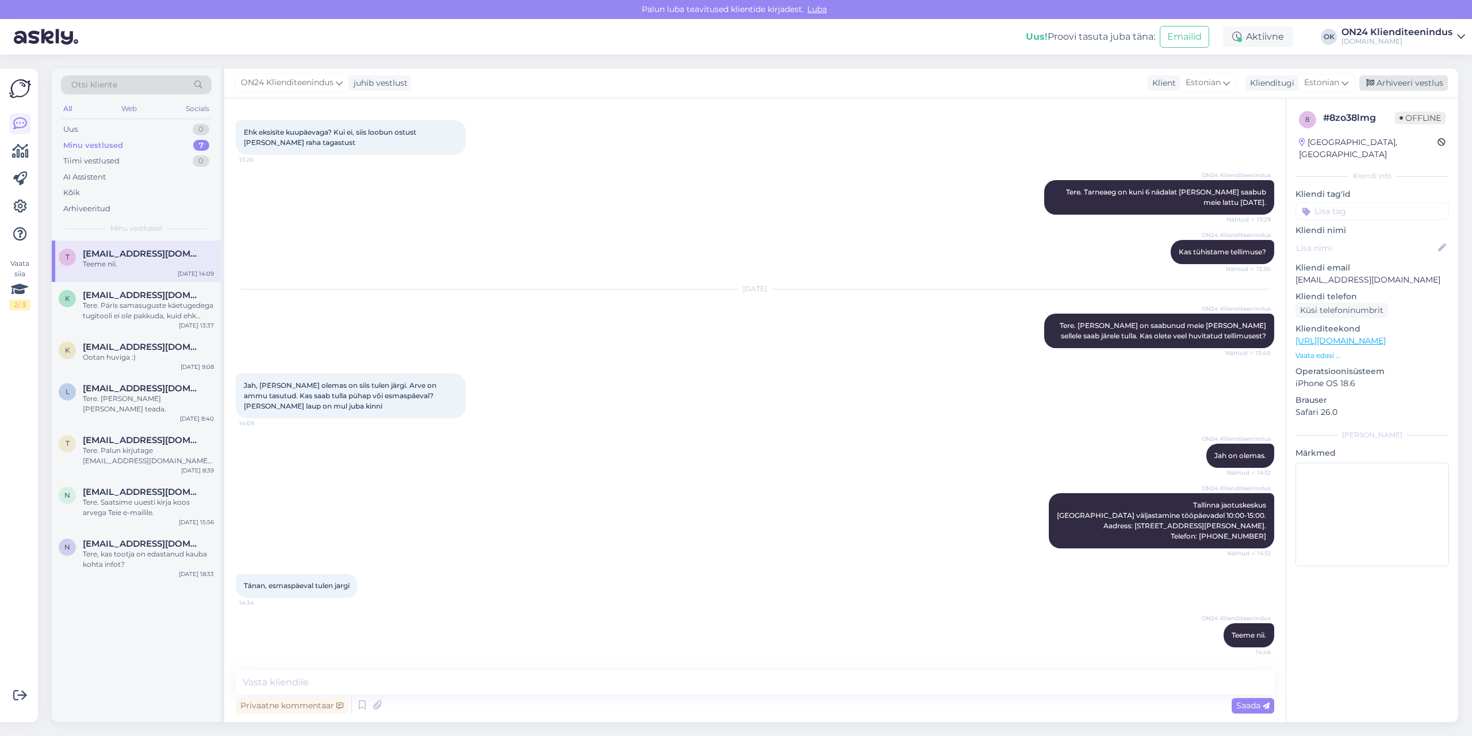
click at [1391, 77] on div "Arhiveeri vestlus" at bounding box center [1404, 83] width 89 height 16
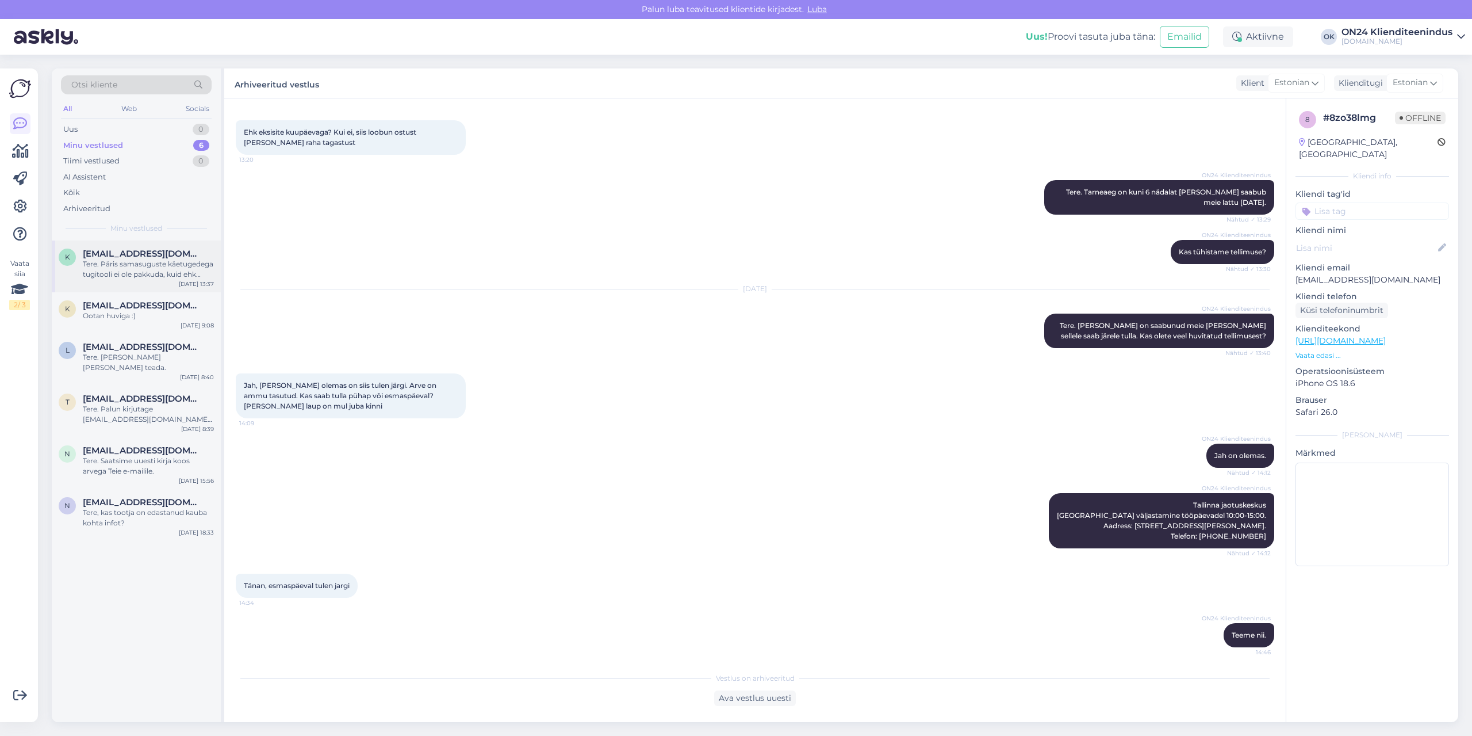
click at [132, 272] on div "Tere. Päris samasuguste käetugedega tugitooli ei ole pakkuda, kuid ehk võiks so…" at bounding box center [148, 269] width 131 height 21
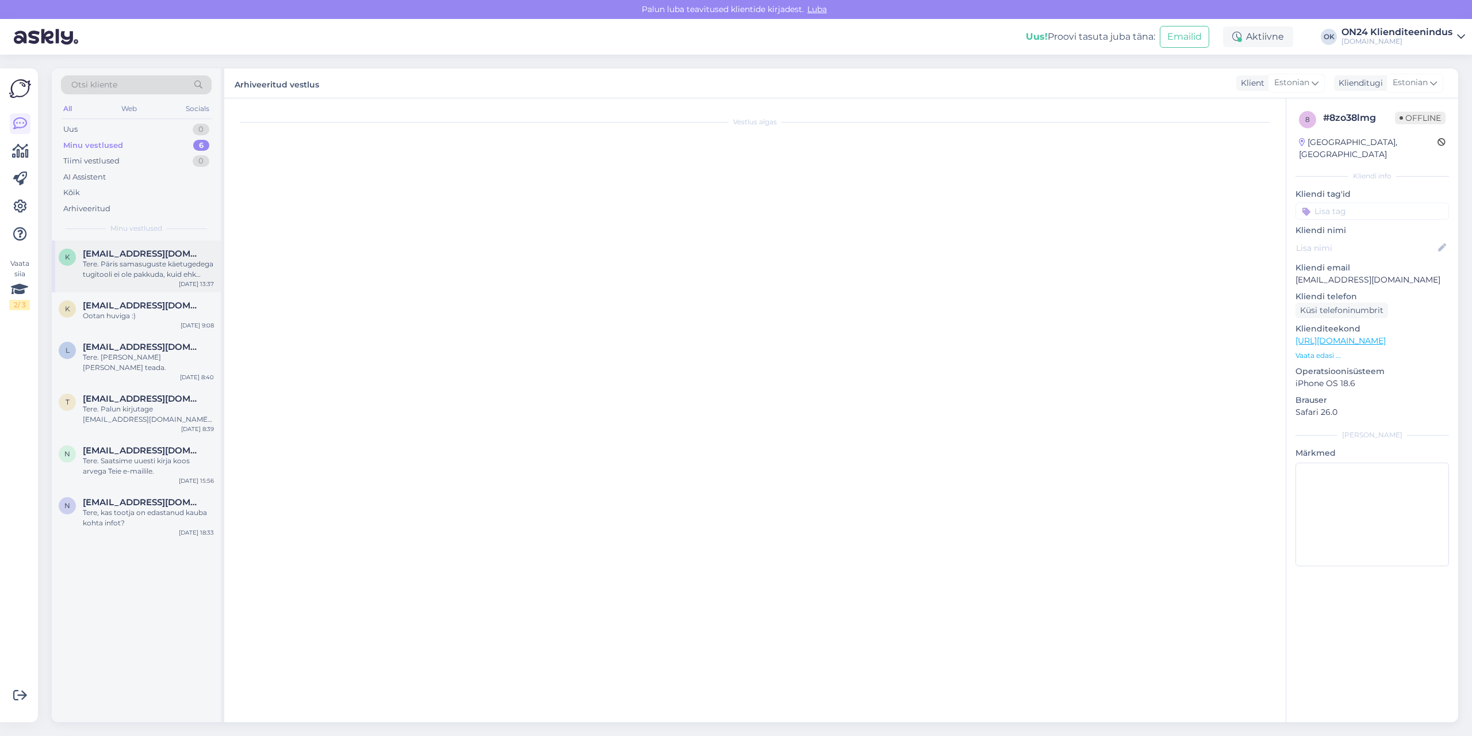
scroll to position [18, 0]
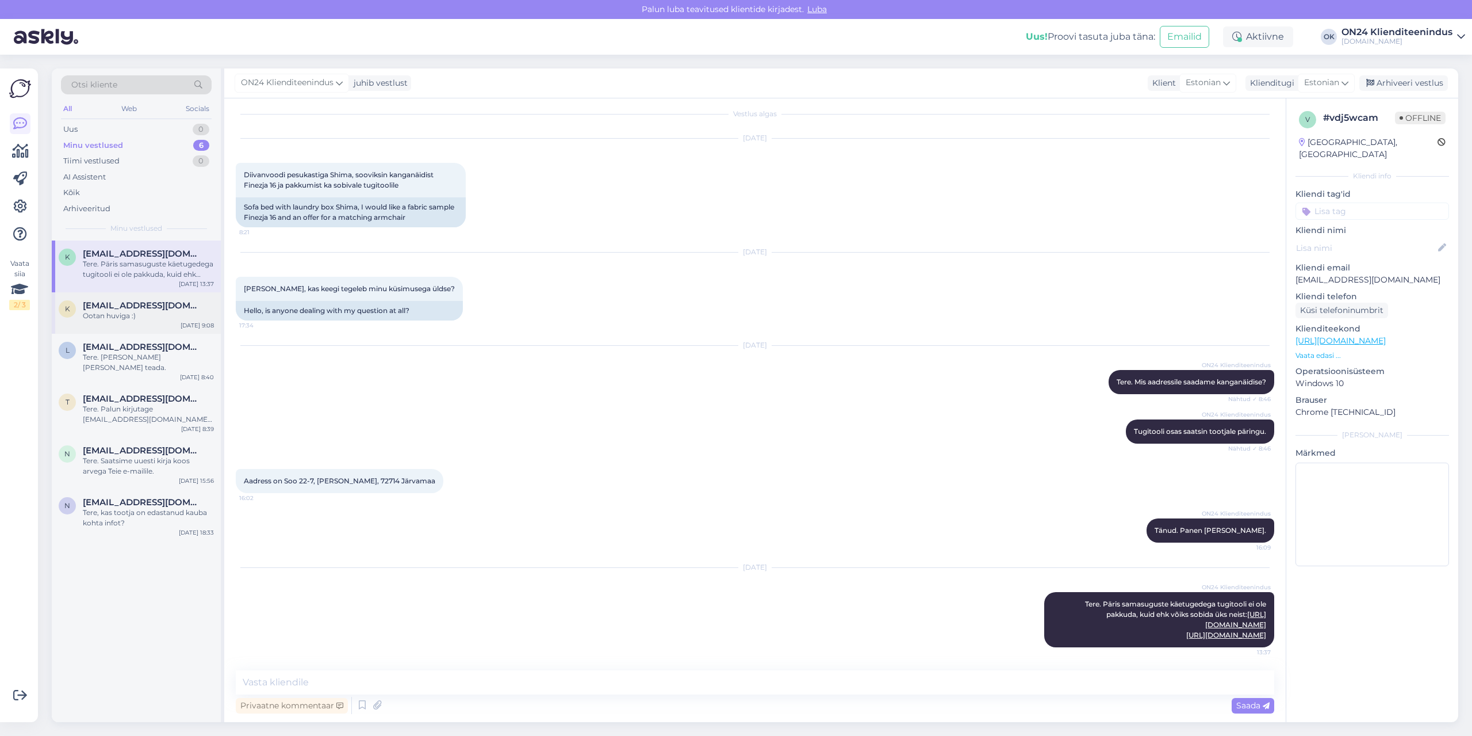
click at [143, 330] on div "K [EMAIL_ADDRESS][DOMAIN_NAME] Ootan huviga :) [DATE] 9:08" at bounding box center [136, 312] width 169 height 41
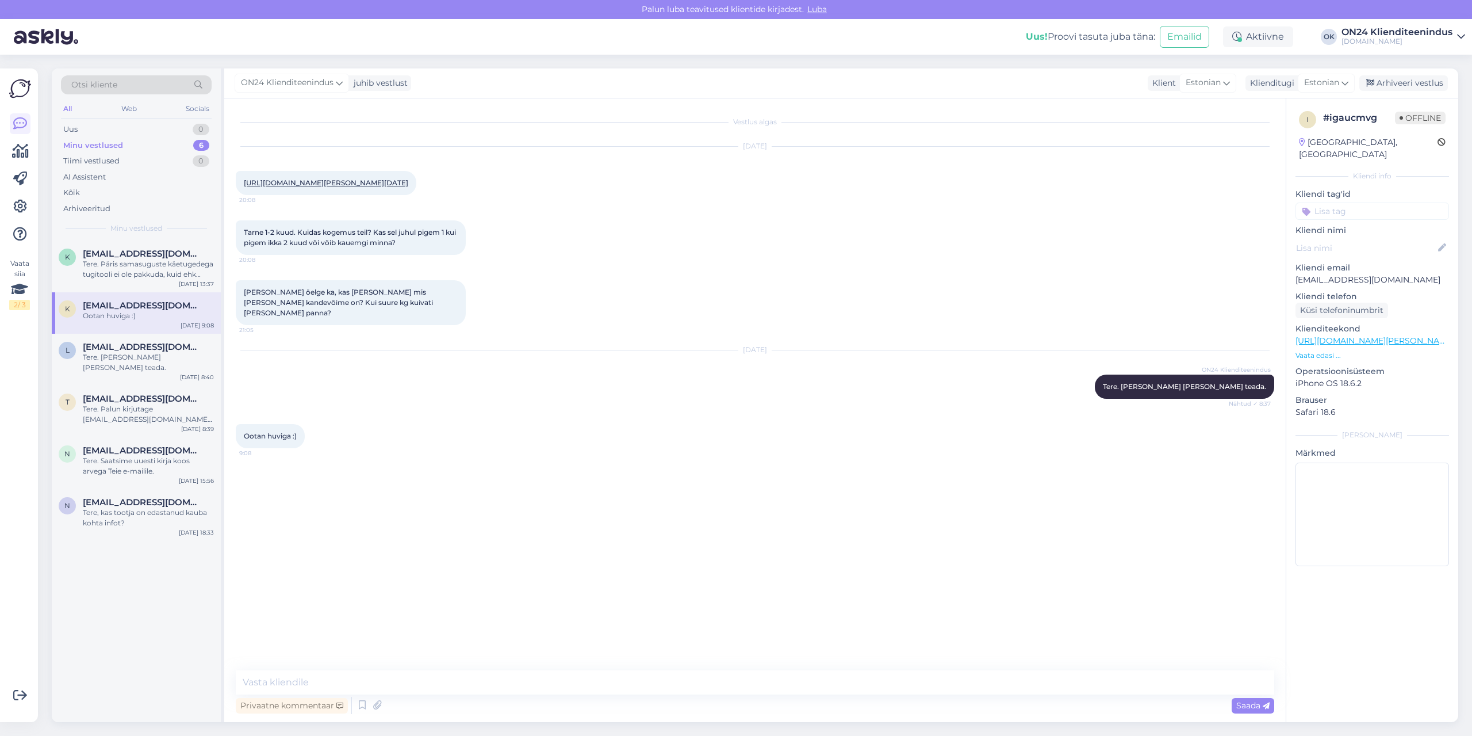
click at [372, 179] on link "[URL][DOMAIN_NAME][PERSON_NAME][DATE]" at bounding box center [326, 182] width 164 height 9
click at [383, 674] on textarea at bounding box center [755, 682] width 1039 height 24
type textarea "Kui hiljemalt [DATE] teete tellimuse siis tarne meie lattu oleks [DATE]."
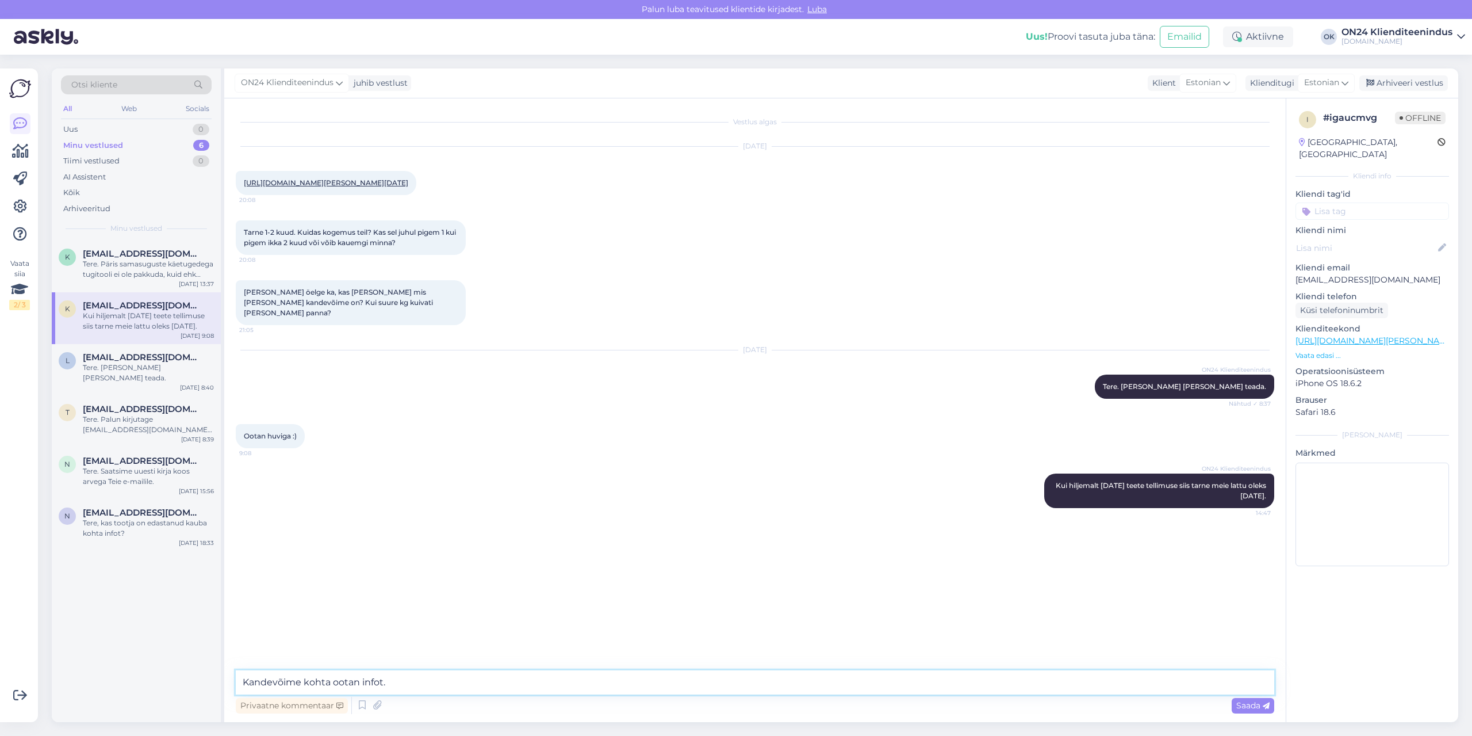
type textarea "Kandevõime kohta ootan infot."
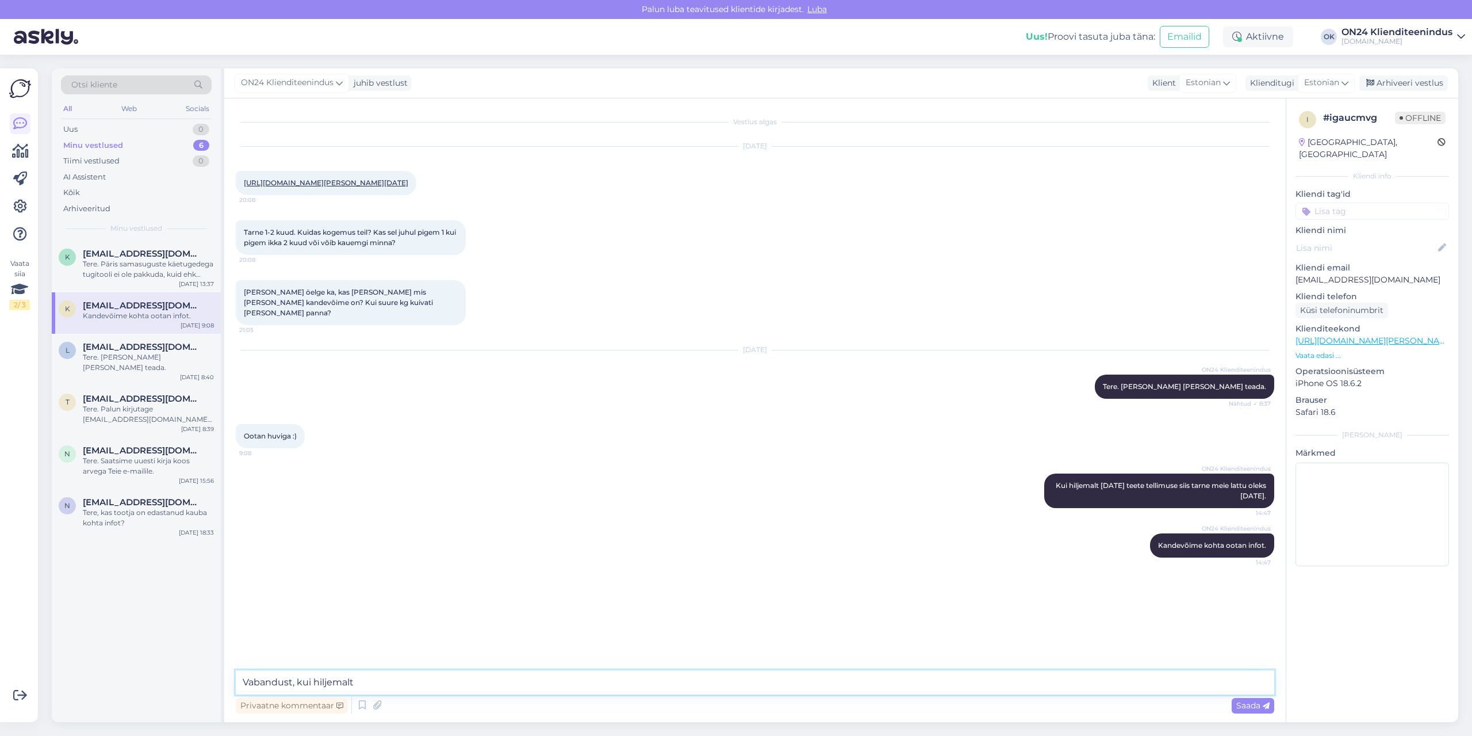
click at [491, 676] on textarea "Vabandust, kui hiljemalt" at bounding box center [755, 682] width 1039 height 24
type textarea "Vabandust, kui hiljemalt [DATE] teete tellimuse."
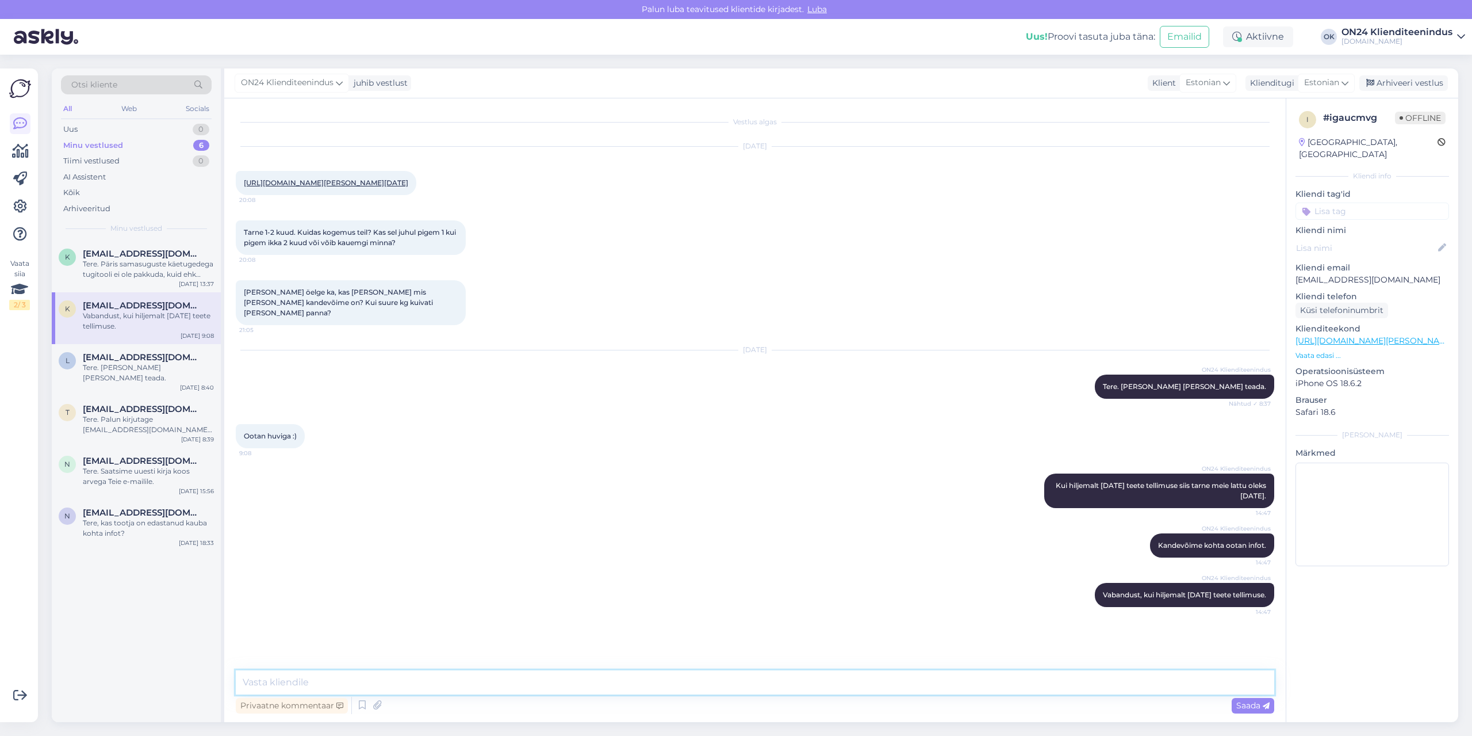
click at [382, 679] on textarea at bounding box center [755, 682] width 1039 height 24
type textarea "Tootja paraku ei oska vastata, mis on maksimum kandevõim, kuna nad ei tee teste."
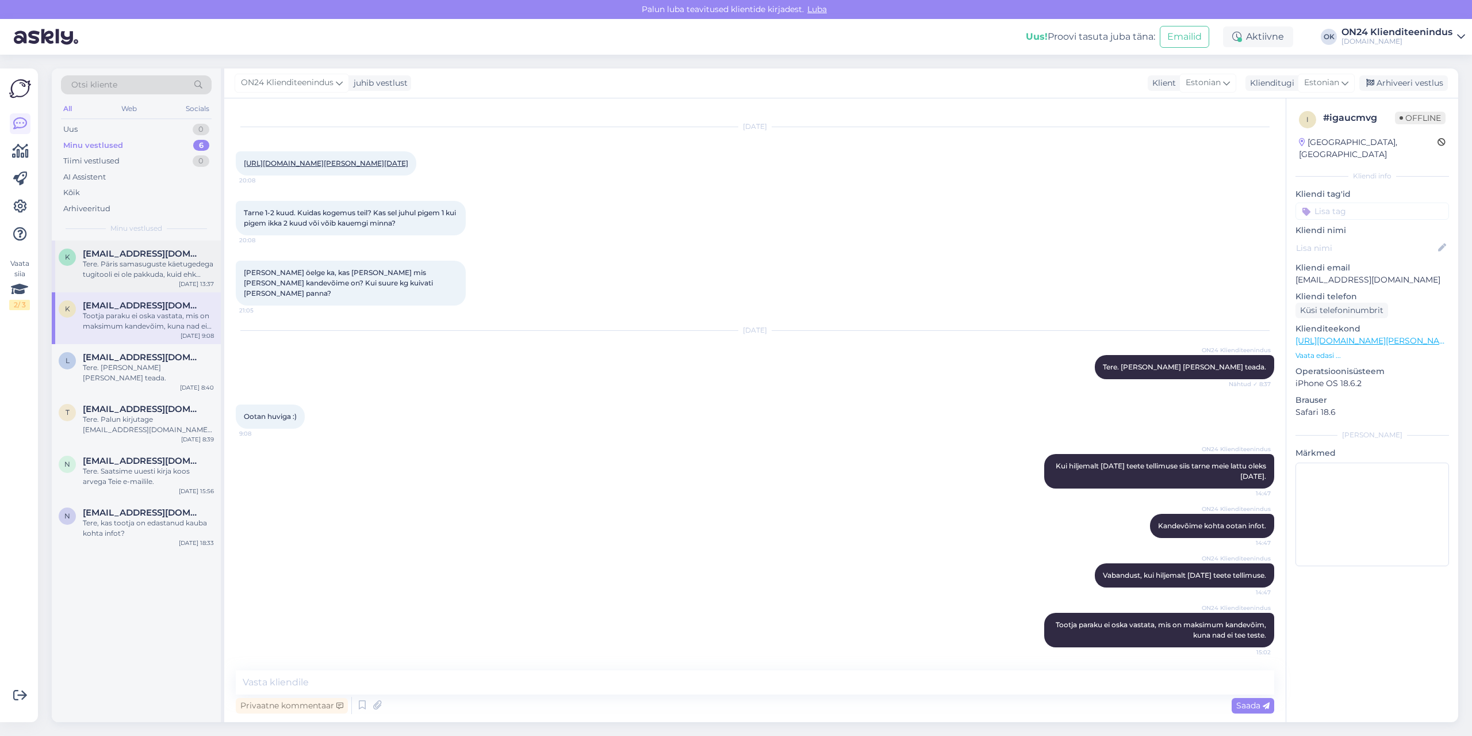
click at [113, 274] on div "Tere. Päris samasuguste käetugedega tugitooli ei ole pakkuda, kuid ehk võiks so…" at bounding box center [148, 269] width 131 height 21
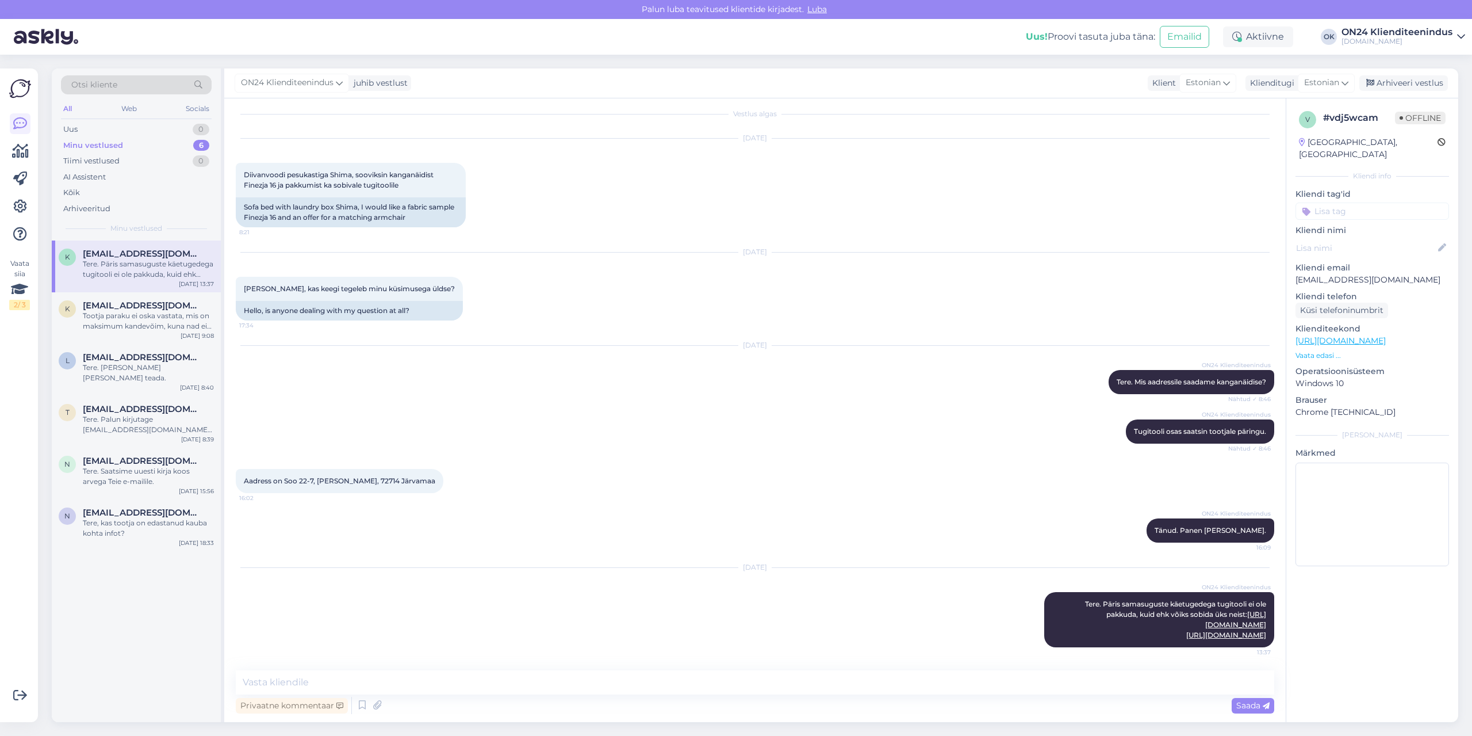
scroll to position [18, 0]
click at [122, 308] on span "[EMAIL_ADDRESS][DOMAIN_NAME]" at bounding box center [143, 305] width 120 height 10
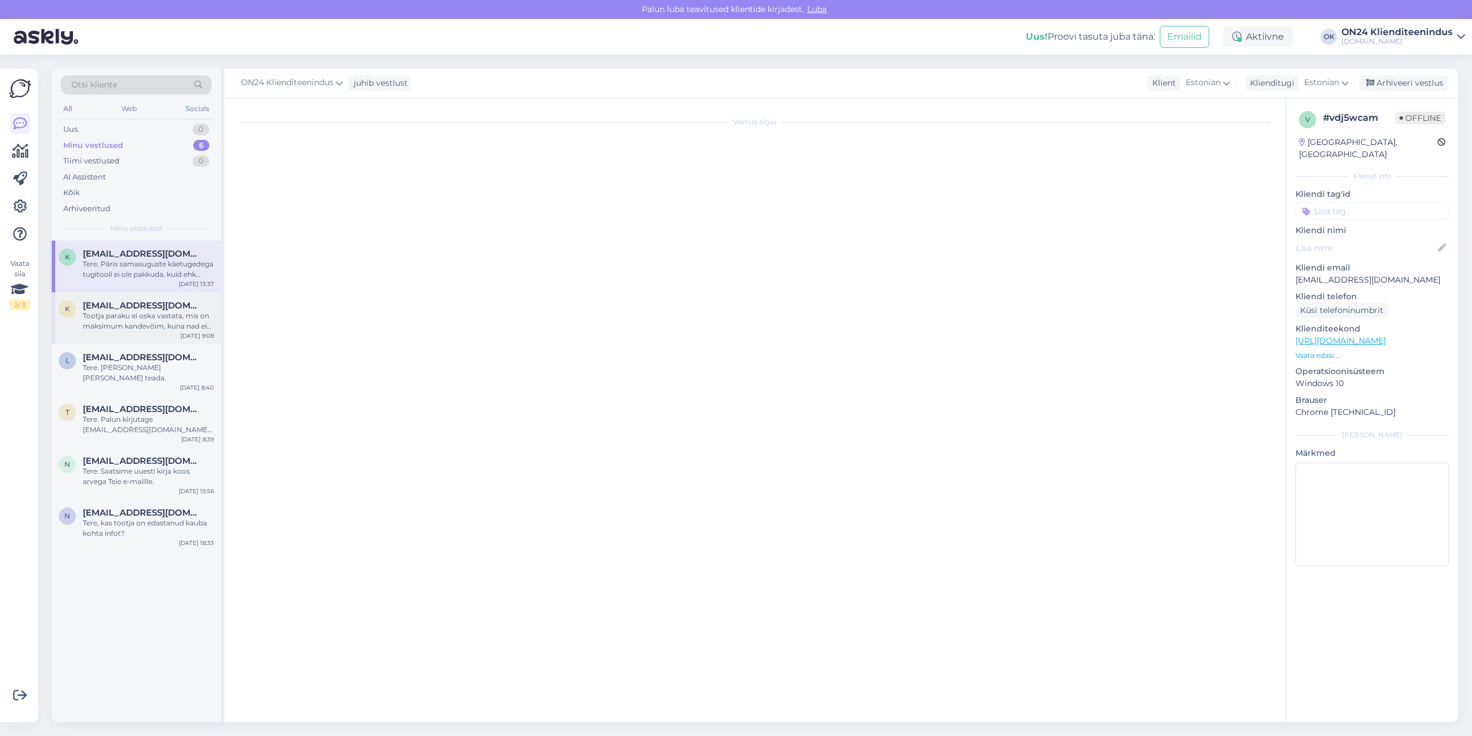
scroll to position [20, 0]
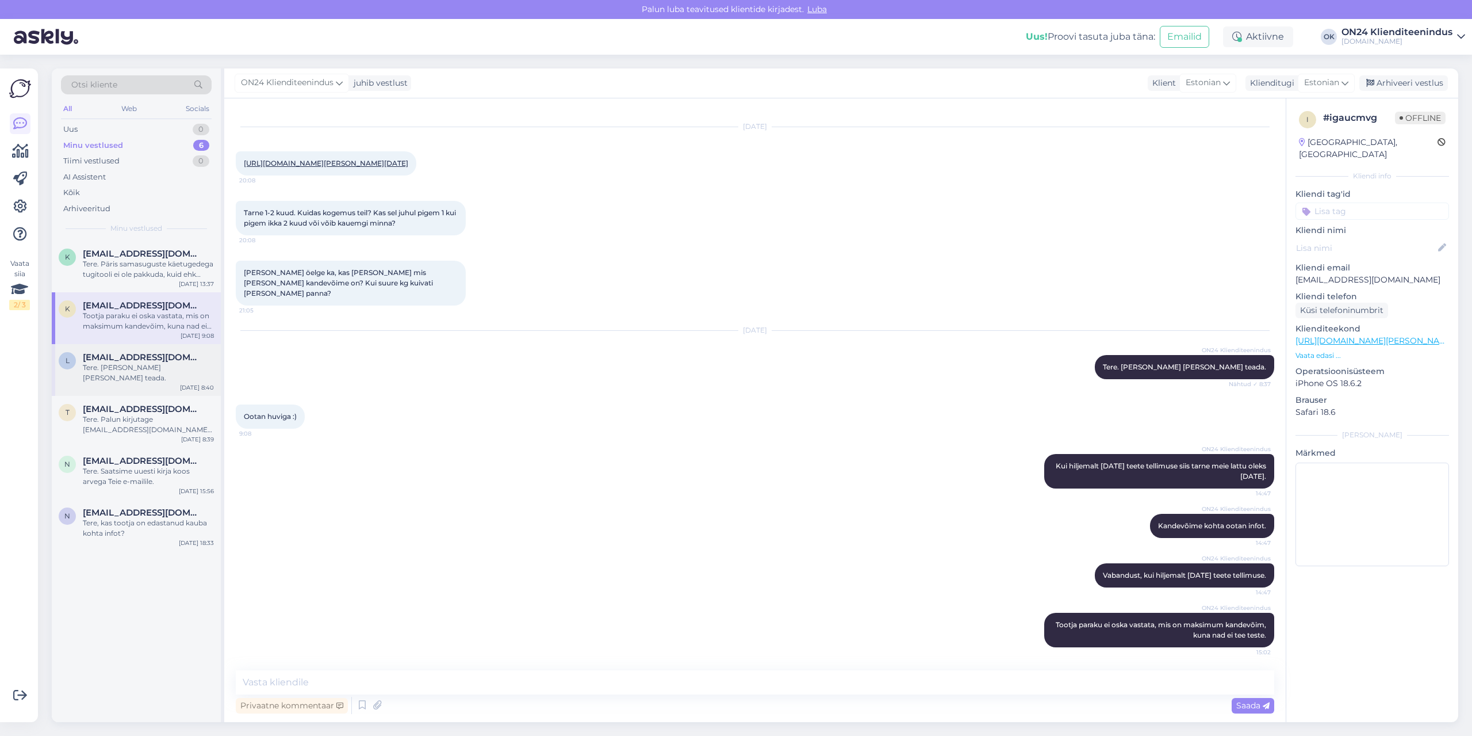
click at [124, 360] on span "[EMAIL_ADDRESS][DOMAIN_NAME]" at bounding box center [143, 357] width 120 height 10
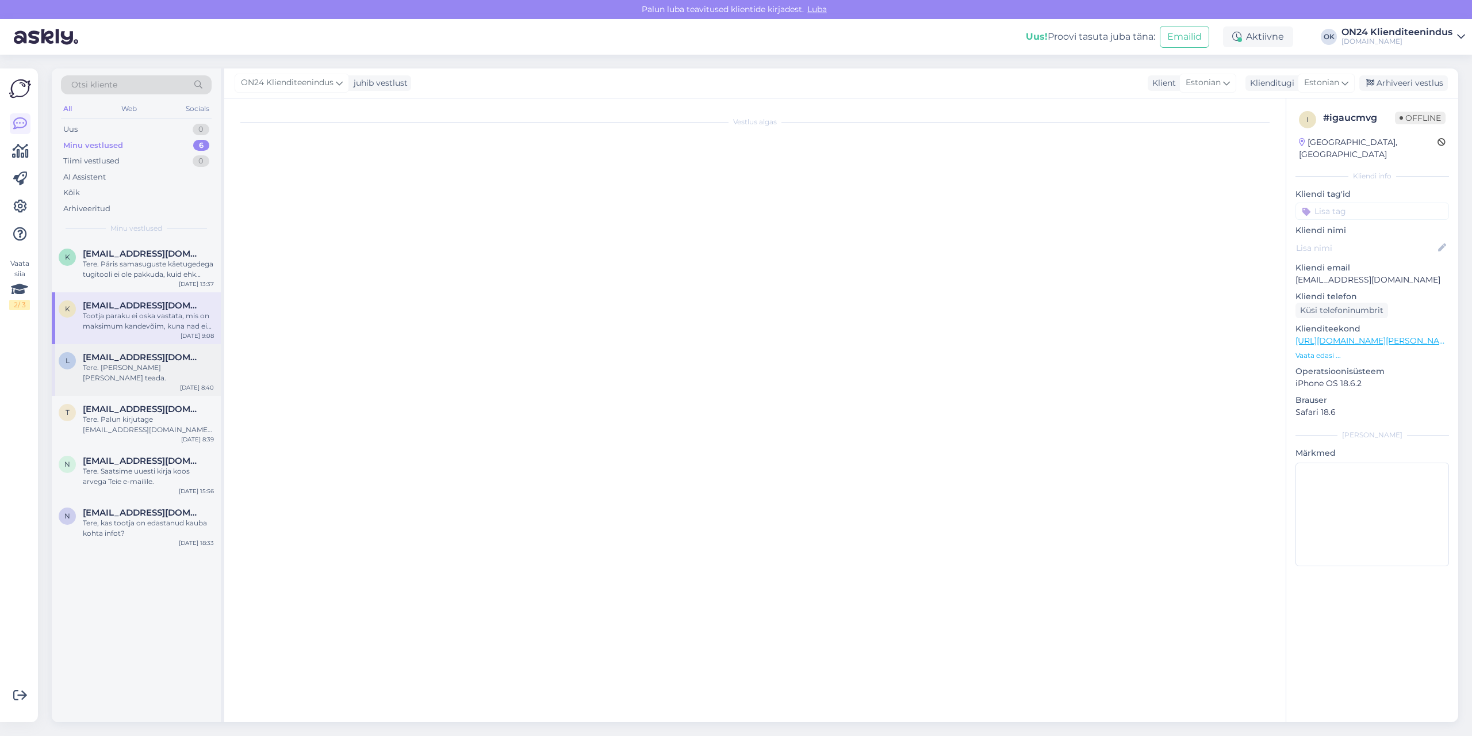
scroll to position [0, 0]
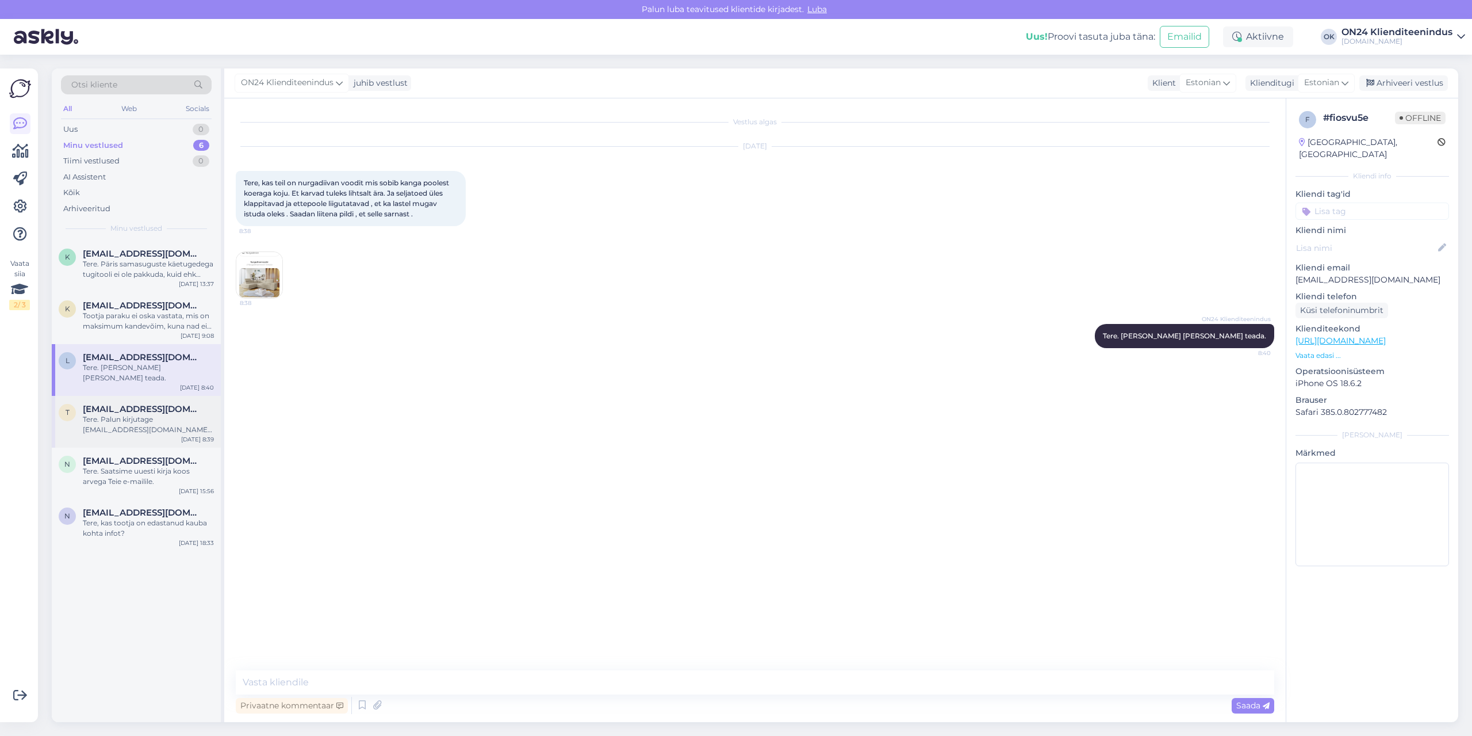
click at [129, 404] on span "[EMAIL_ADDRESS][DOMAIN_NAME]" at bounding box center [143, 409] width 120 height 10
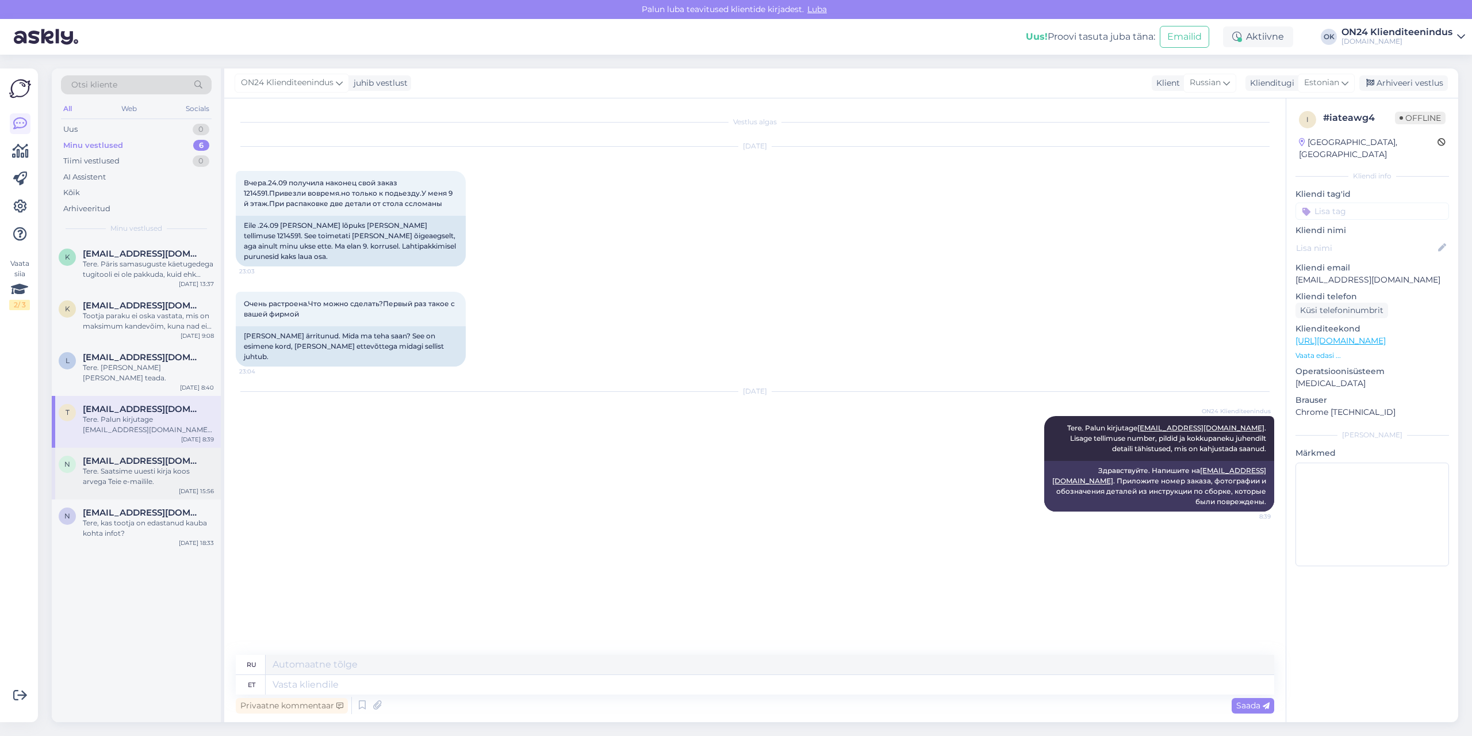
click at [150, 456] on span "[EMAIL_ADDRESS][DOMAIN_NAME]" at bounding box center [143, 461] width 120 height 10
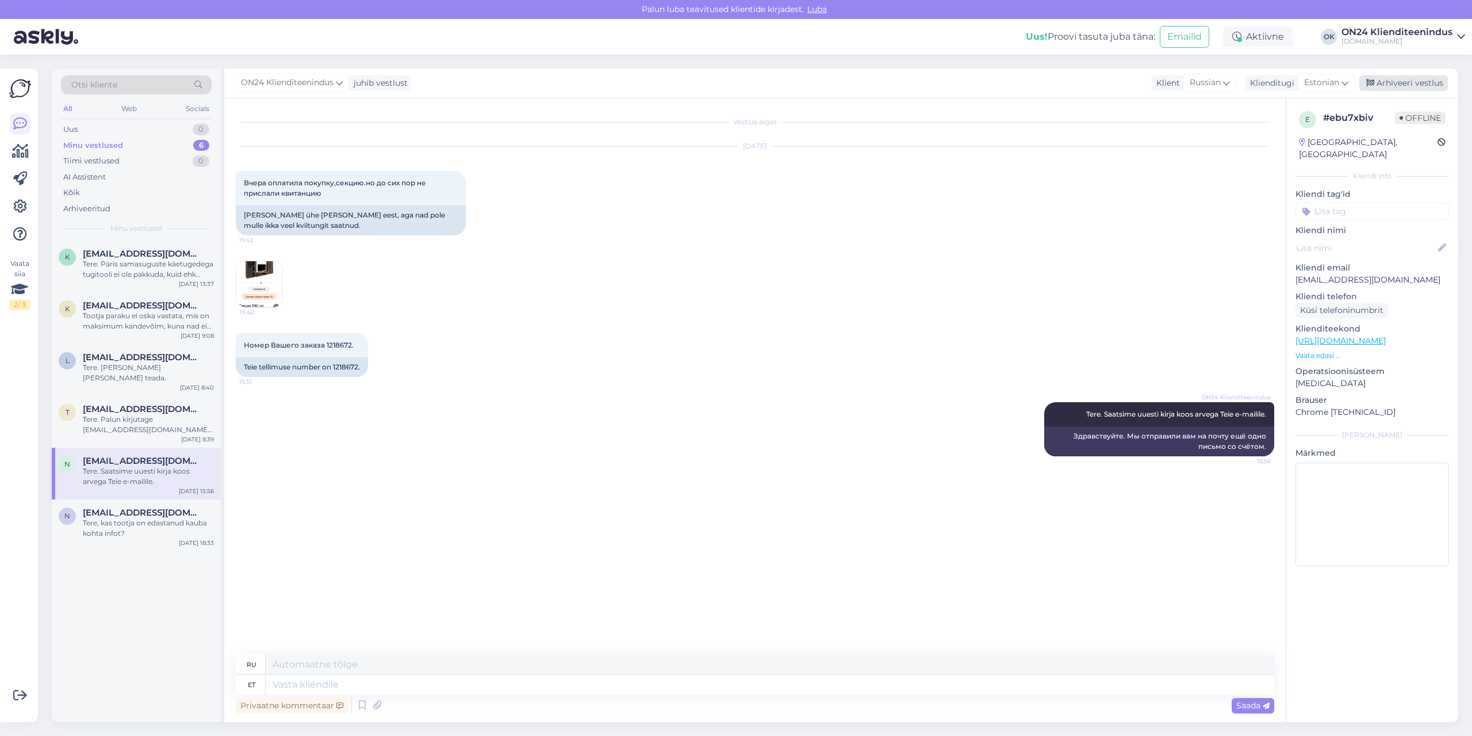
click at [1388, 79] on div "Arhiveeri vestlus" at bounding box center [1404, 83] width 89 height 16
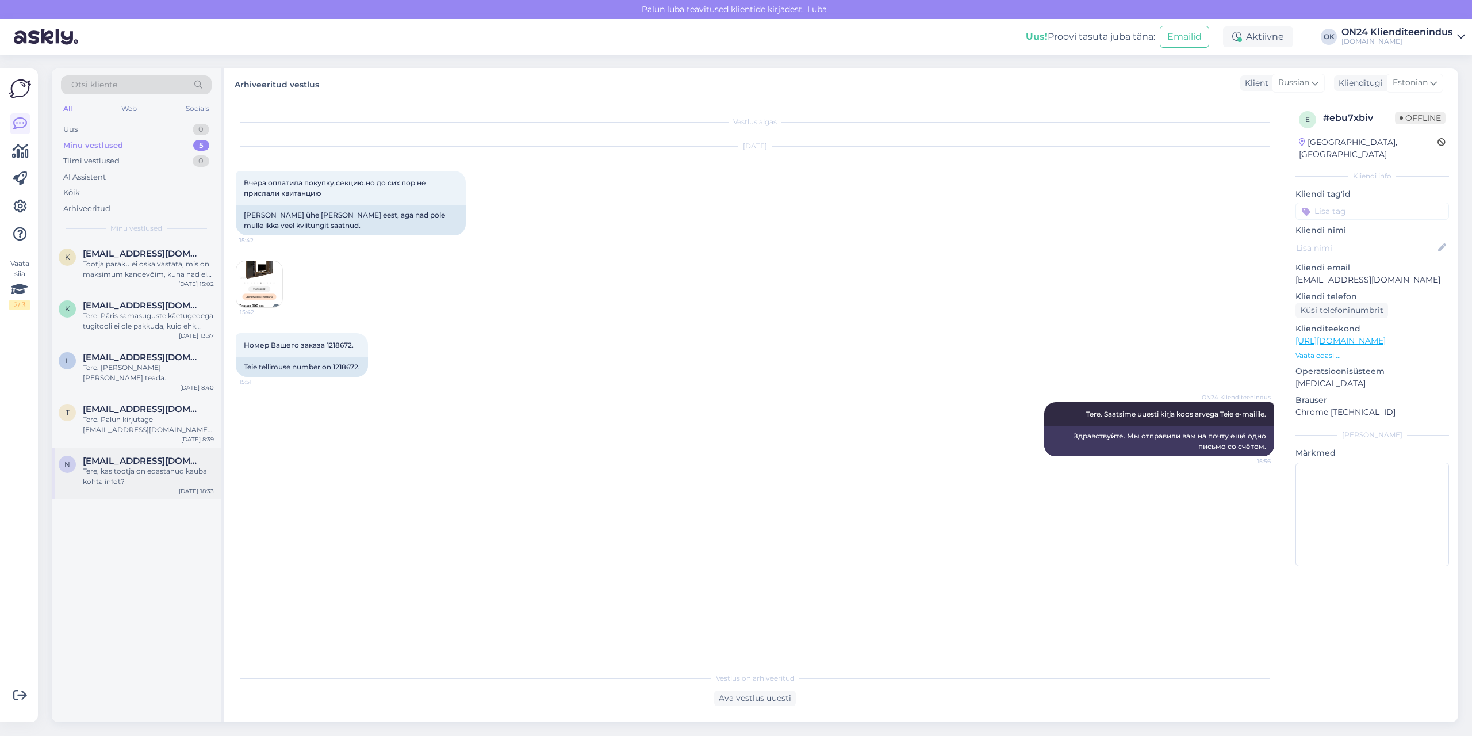
click at [167, 469] on div "Tere, kas tootja on edastanud kauba kohta infot?" at bounding box center [148, 476] width 131 height 21
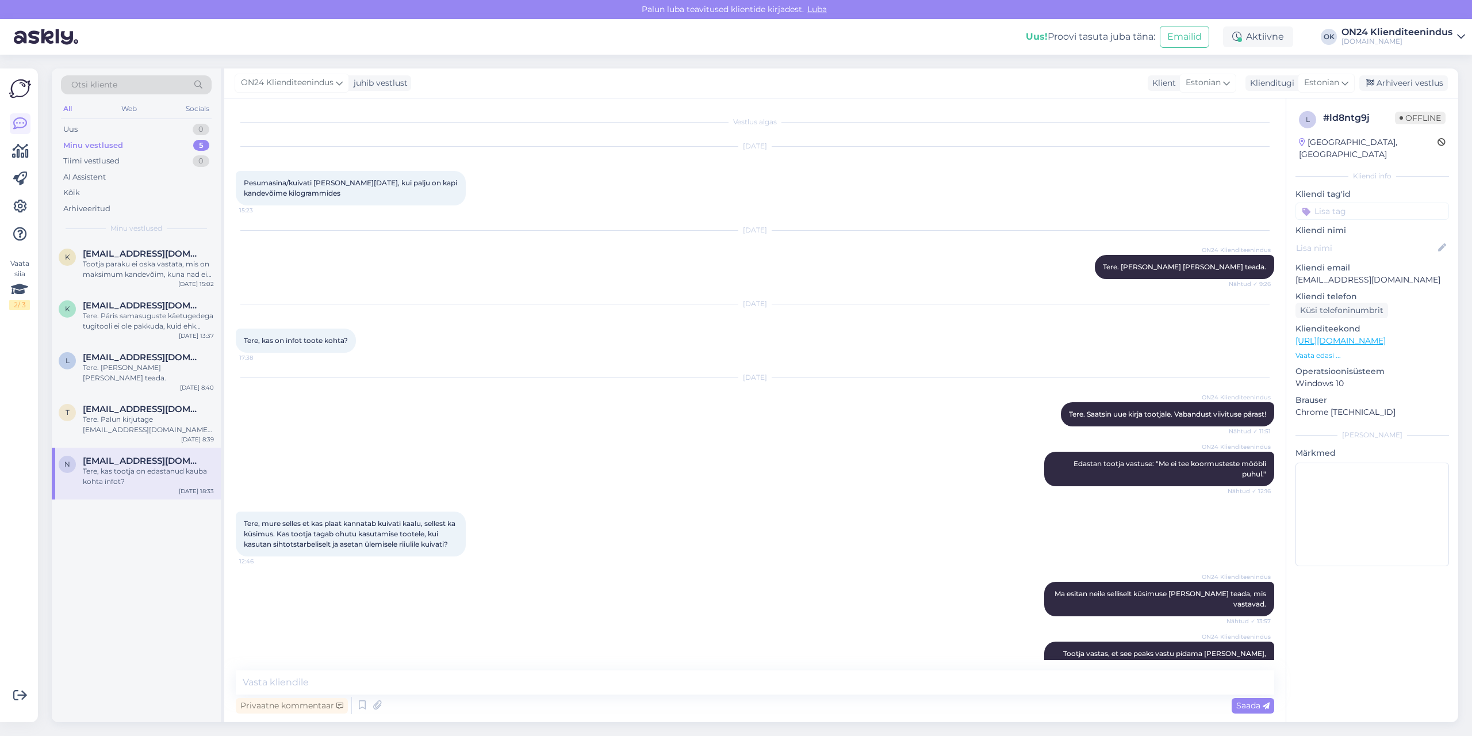
scroll to position [186, 0]
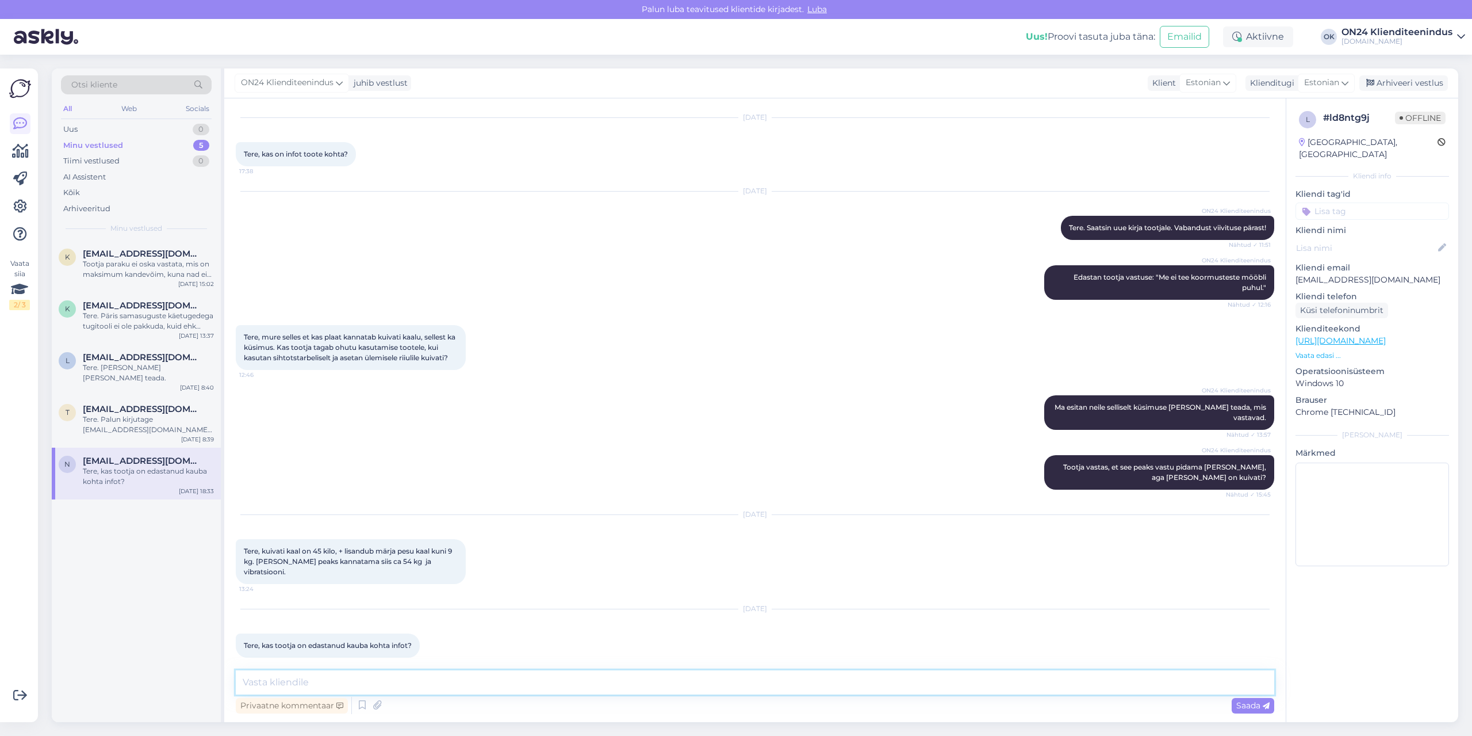
click at [388, 687] on textarea at bounding box center [755, 682] width 1039 height 24
type textarea "Tere. Paraku mitte. Tootja ei tea maksimum kandevõimet."
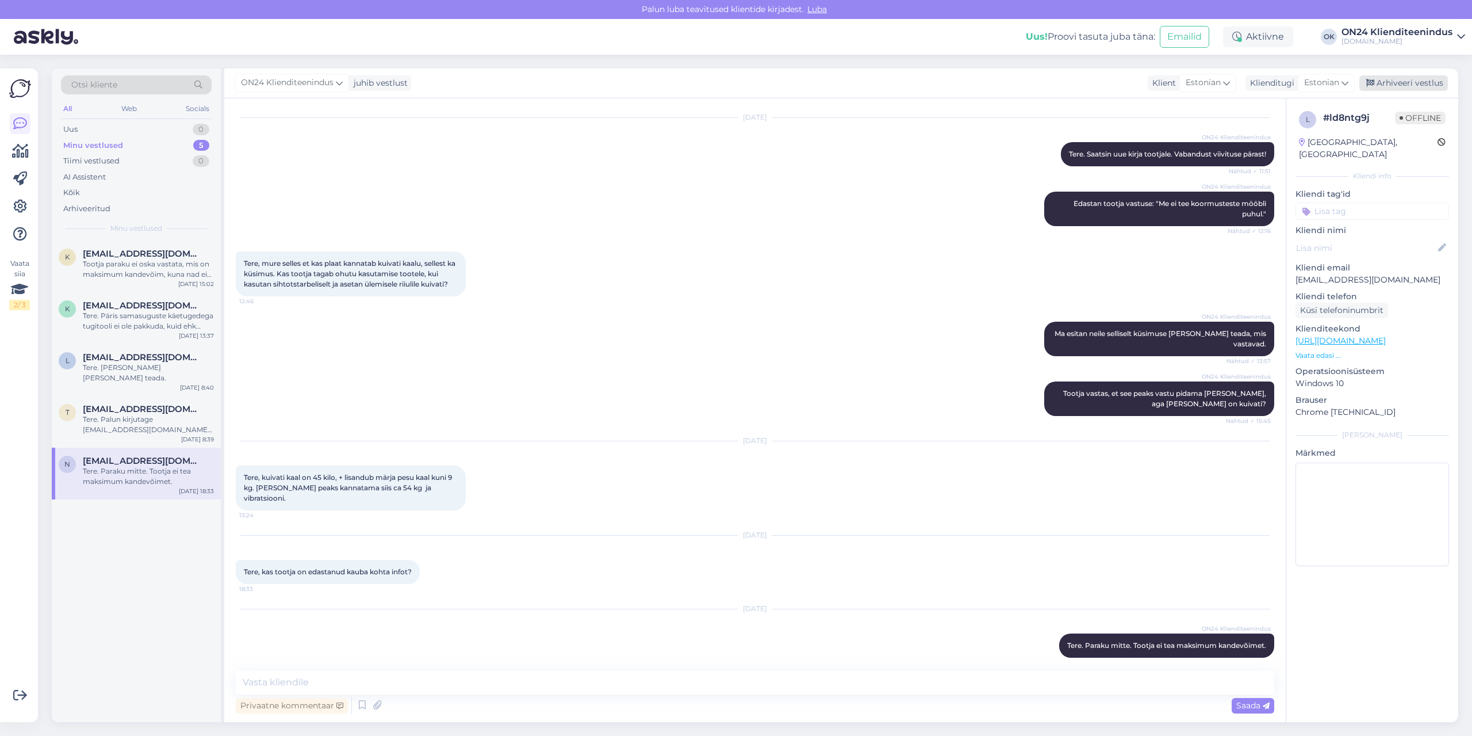
click at [1392, 78] on div "Arhiveeri vestlus" at bounding box center [1404, 83] width 89 height 16
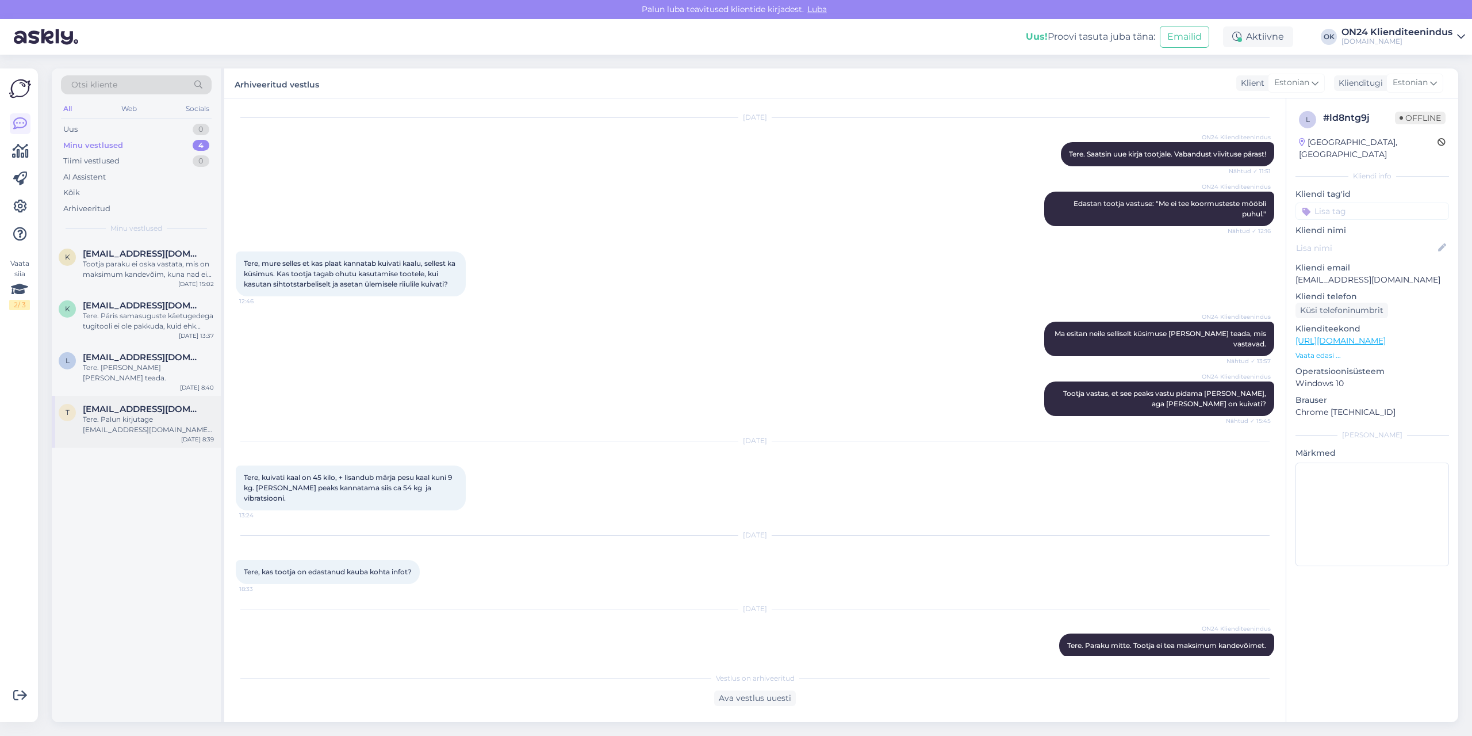
click at [121, 417] on div "Tere. Palun kirjutage [EMAIL_ADDRESS][DOMAIN_NAME]. Lisage tellimuse number, pi…" at bounding box center [148, 424] width 131 height 21
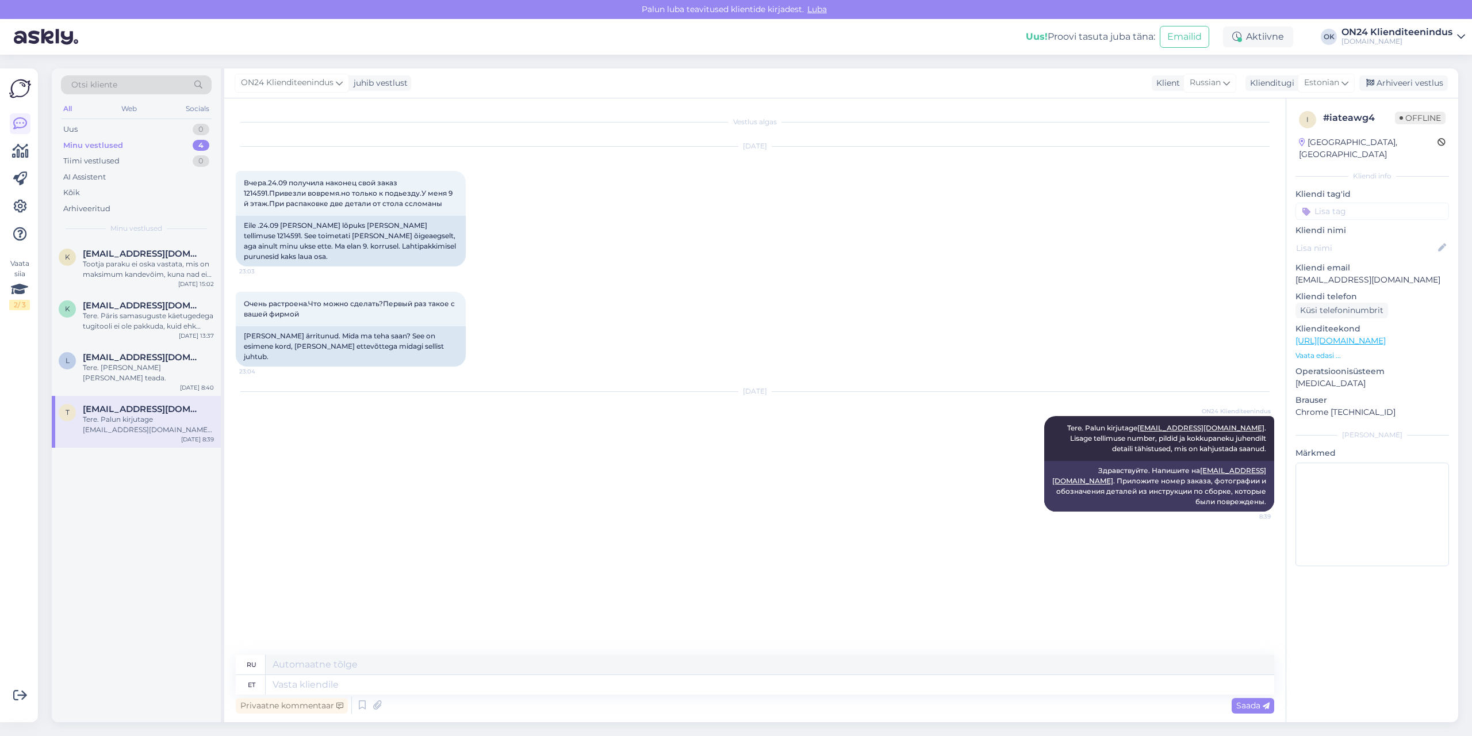
scroll to position [0, 0]
click at [136, 369] on div "Tere. [PERSON_NAME] [PERSON_NAME] teada." at bounding box center [148, 372] width 131 height 21
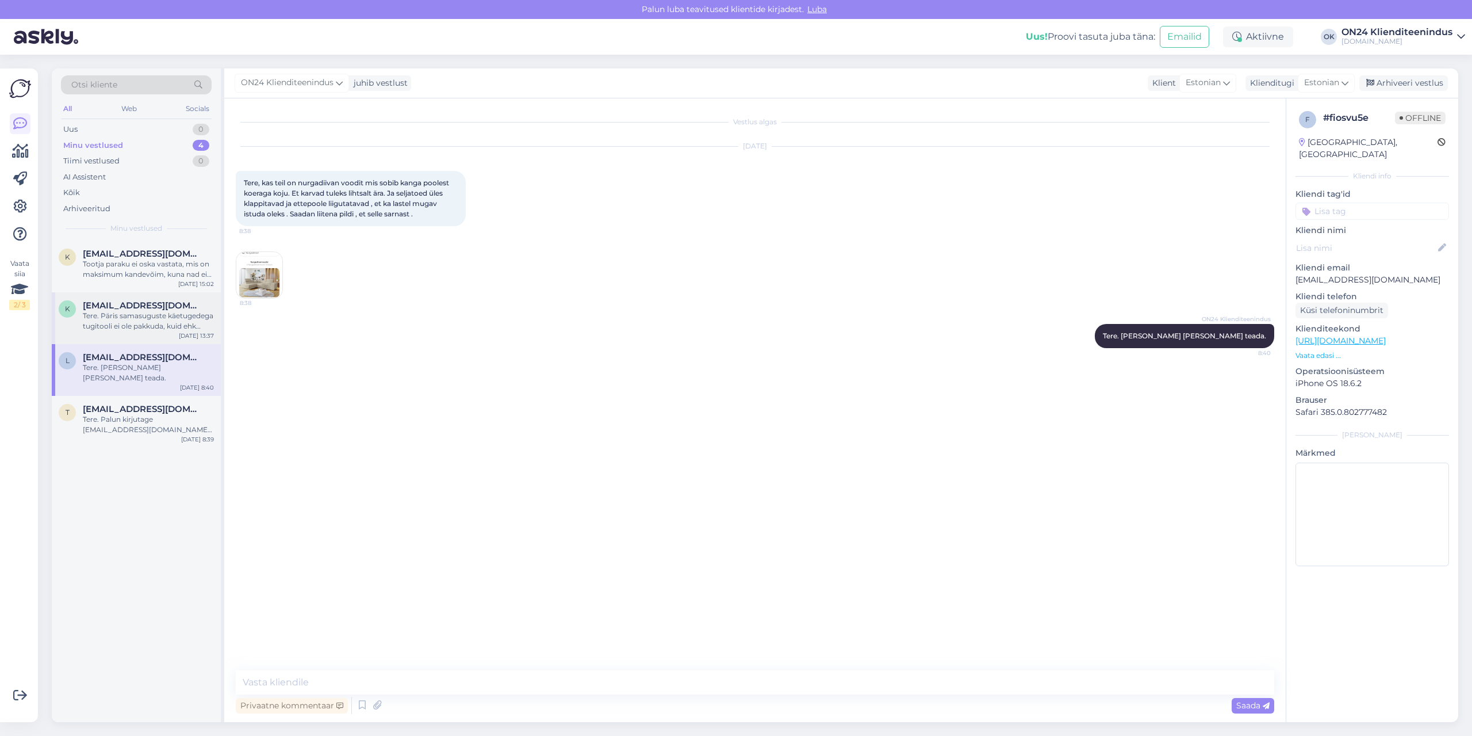
click at [145, 317] on div "Tere. Päris samasuguste käetugedega tugitooli ei ole pakkuda, kuid ehk võiks so…" at bounding box center [148, 321] width 131 height 21
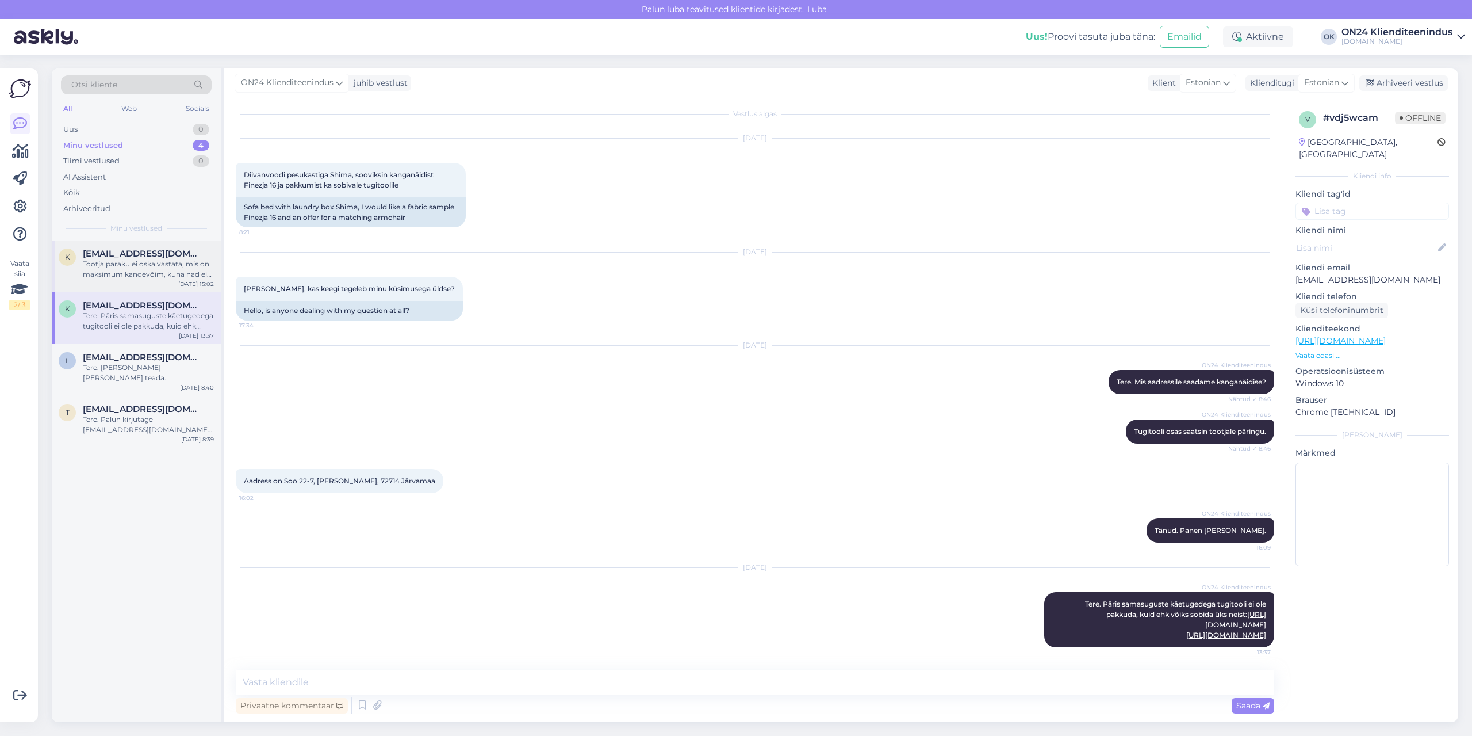
click at [147, 267] on div "Tootja paraku ei oska vastata, mis on maksimum kandevõim, kuna nad ei tee teste." at bounding box center [148, 269] width 131 height 21
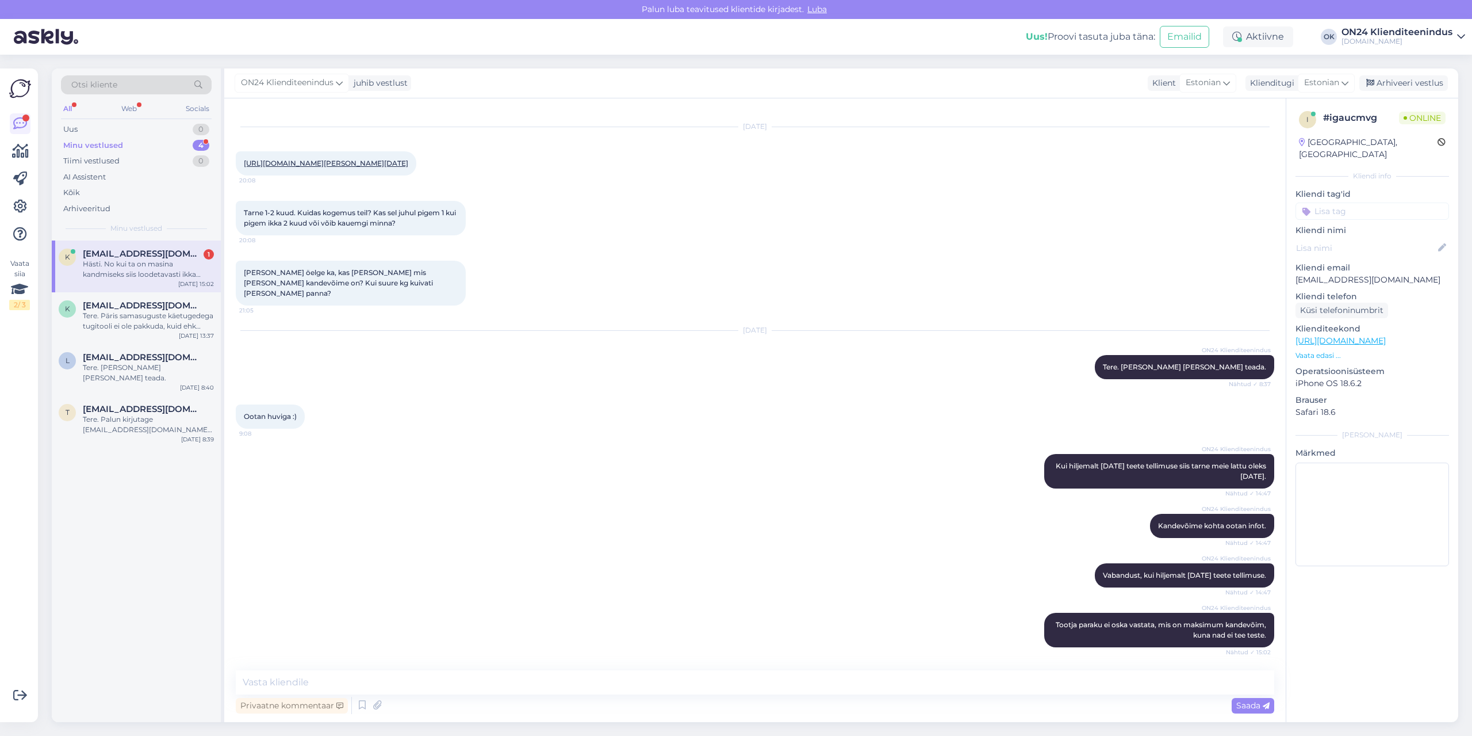
scroll to position [79, 0]
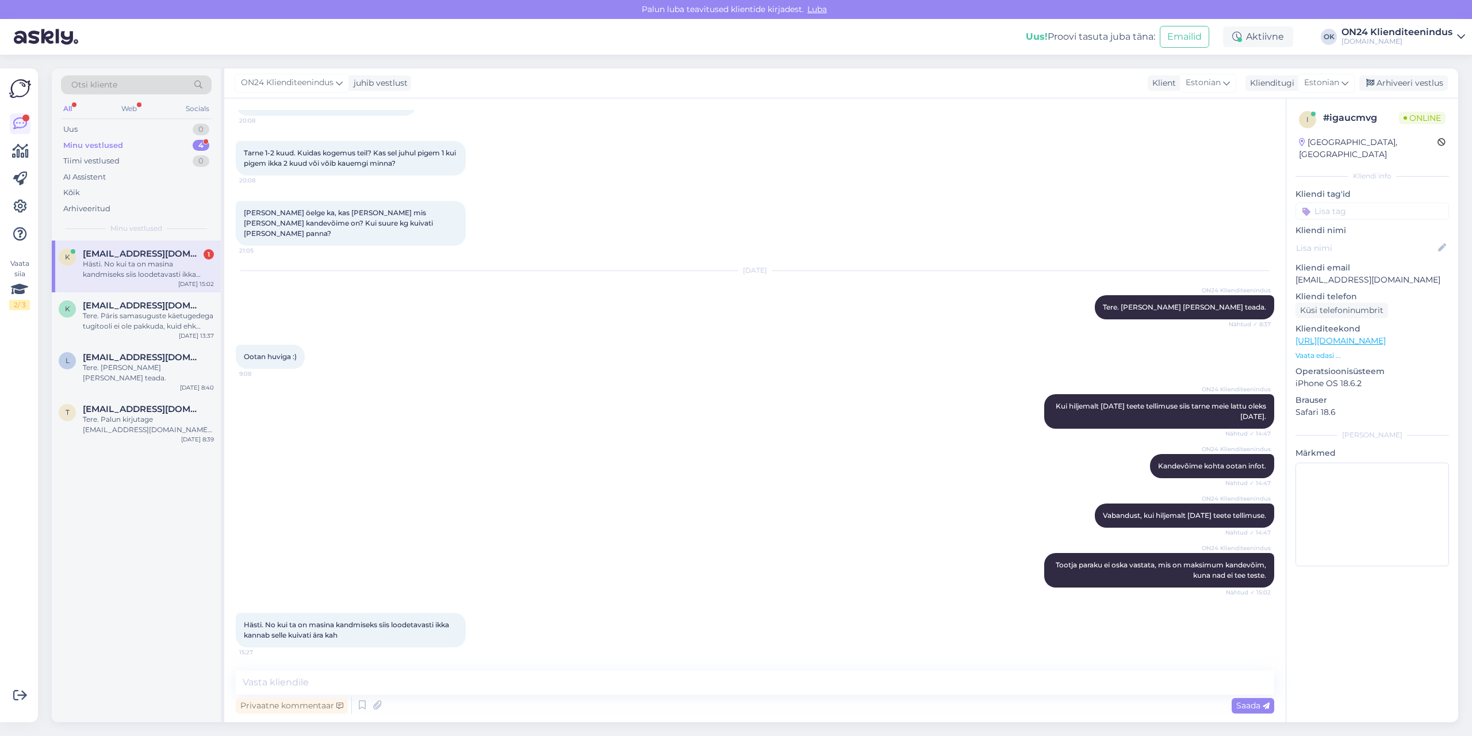
click at [131, 239] on div "Otsi kliente All Web Socials Uus 0 Minu vestlused 4 Tiimi vestlused 0 AI Assist…" at bounding box center [136, 154] width 169 height 172
click at [131, 247] on div "K [EMAIL_ADDRESS][DOMAIN_NAME] 1 Hästi. No kui ta on masina kandmiseks siis loo…" at bounding box center [136, 266] width 169 height 52
click at [442, 675] on textarea at bounding box center [755, 682] width 1039 height 24
type textarea "Nii palju tootja ütles, et peaks kannatama [PERSON_NAME]."
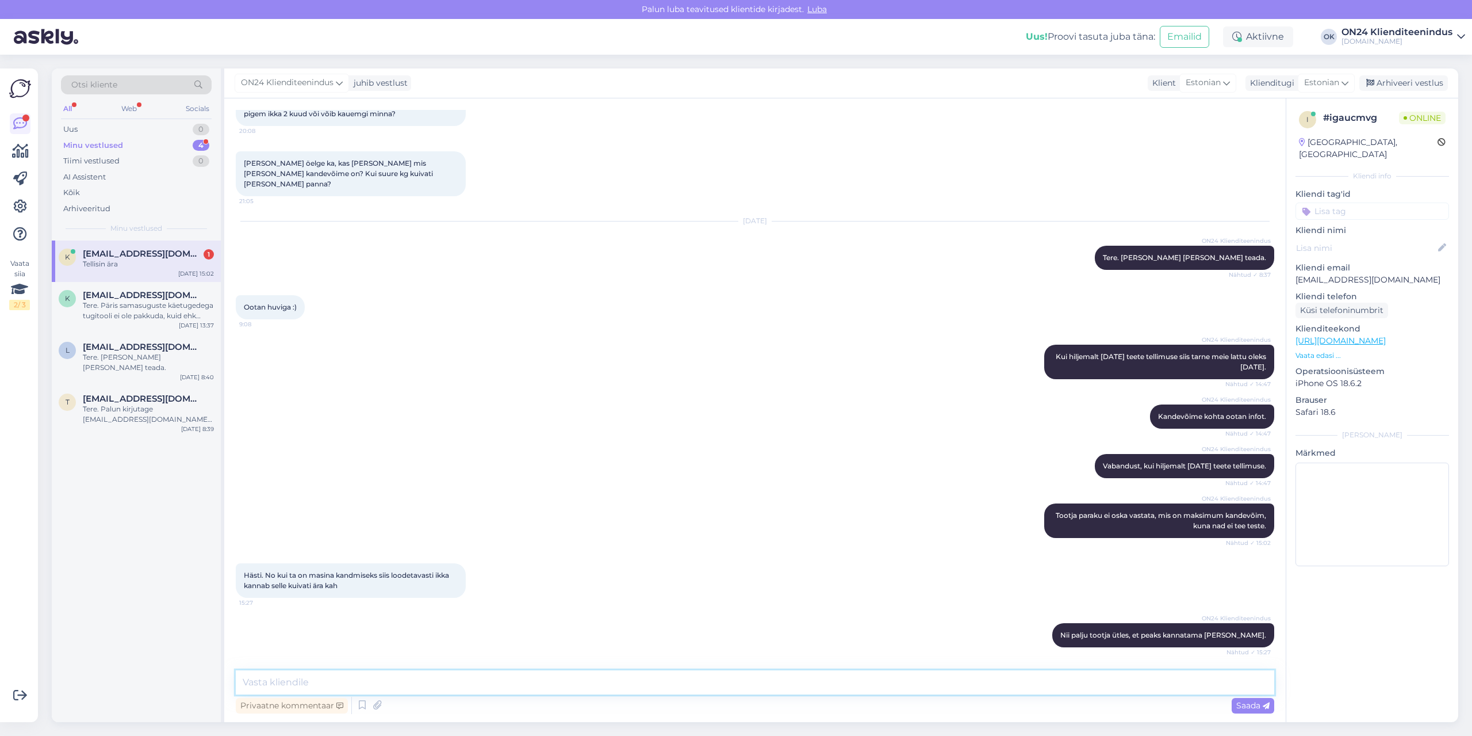
scroll to position [178, 0]
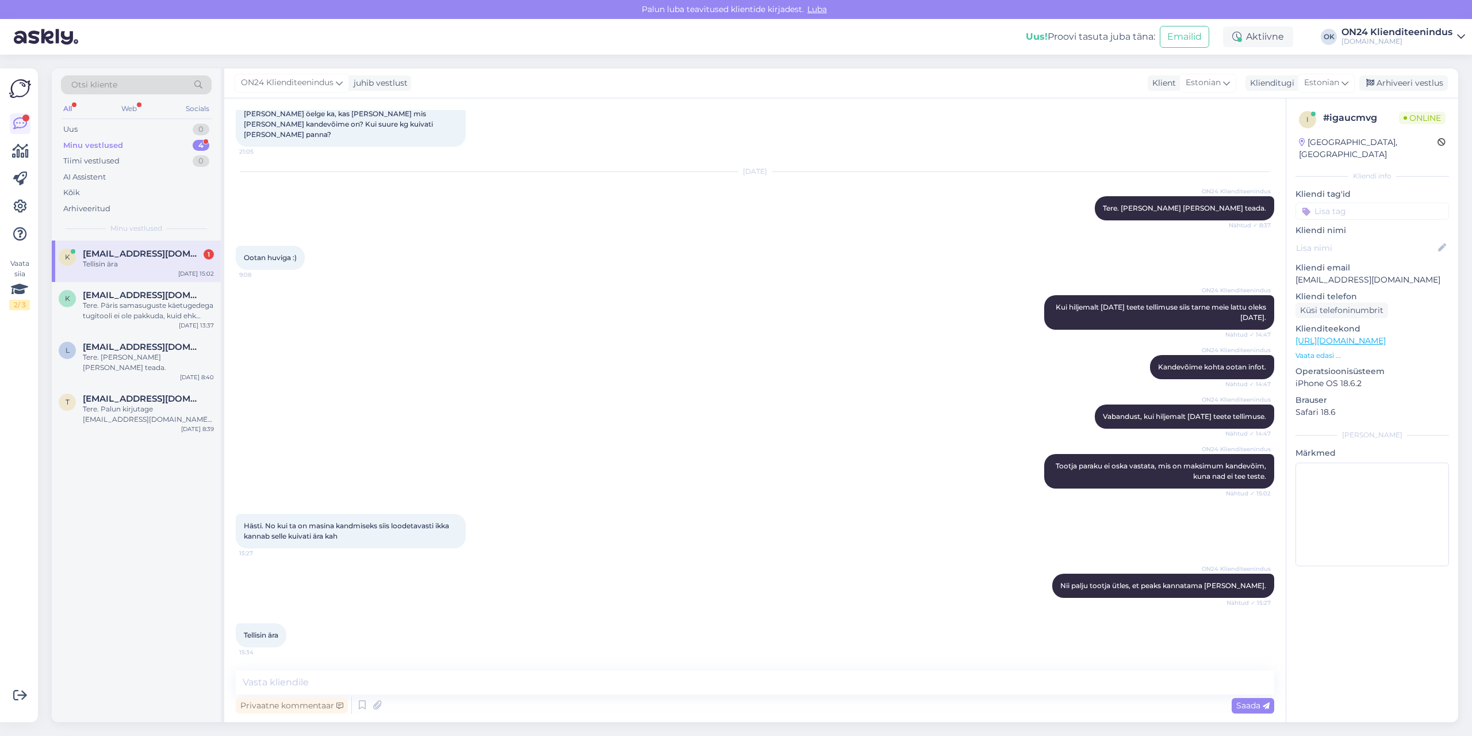
click at [133, 259] on div "Tellisin ära" at bounding box center [148, 264] width 131 height 10
click at [378, 676] on textarea at bounding box center [755, 682] width 1039 height 24
type textarea "Tänud. Makse laekunud ja tellimus töös. Peatselt saadame kinnituse e-mailile."
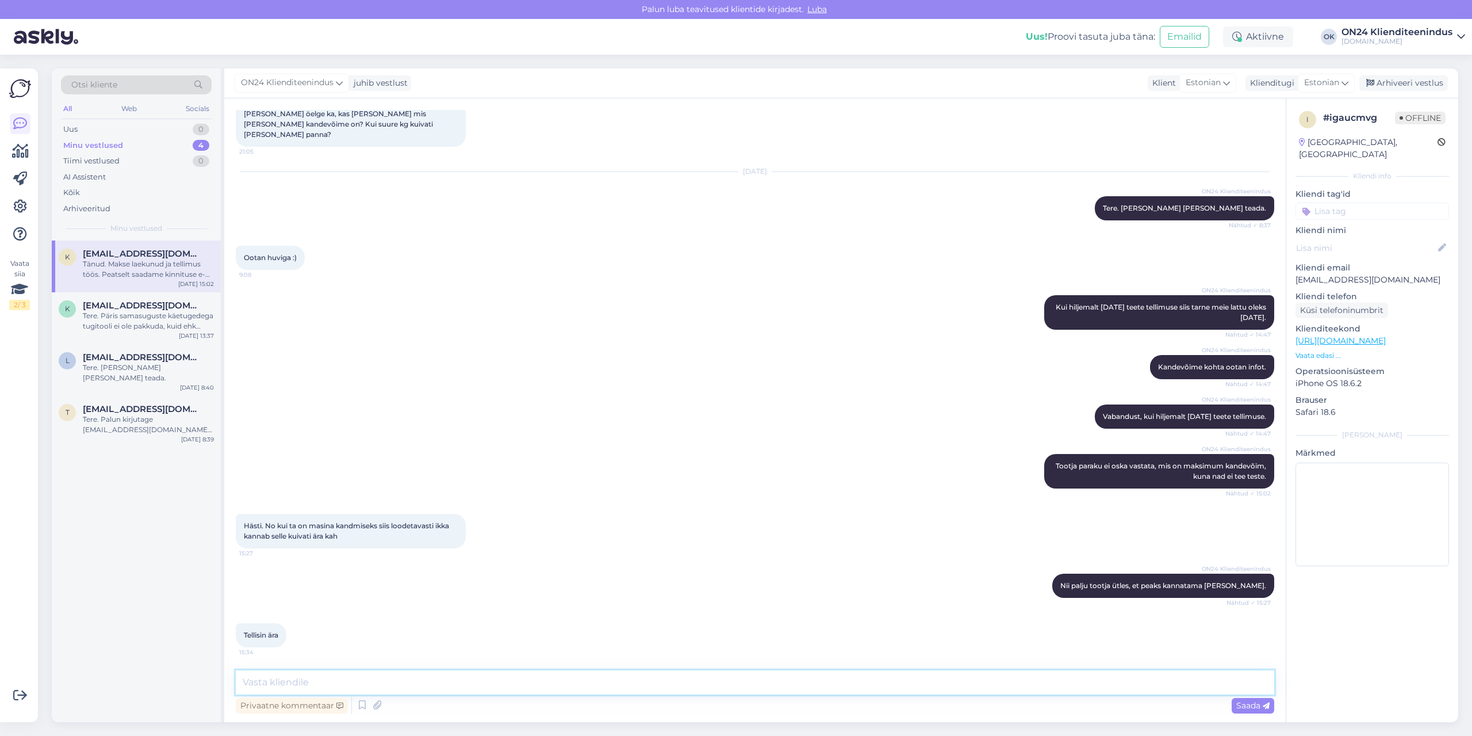
scroll to position [238, 0]
